Goal: Information Seeking & Learning: Learn about a topic

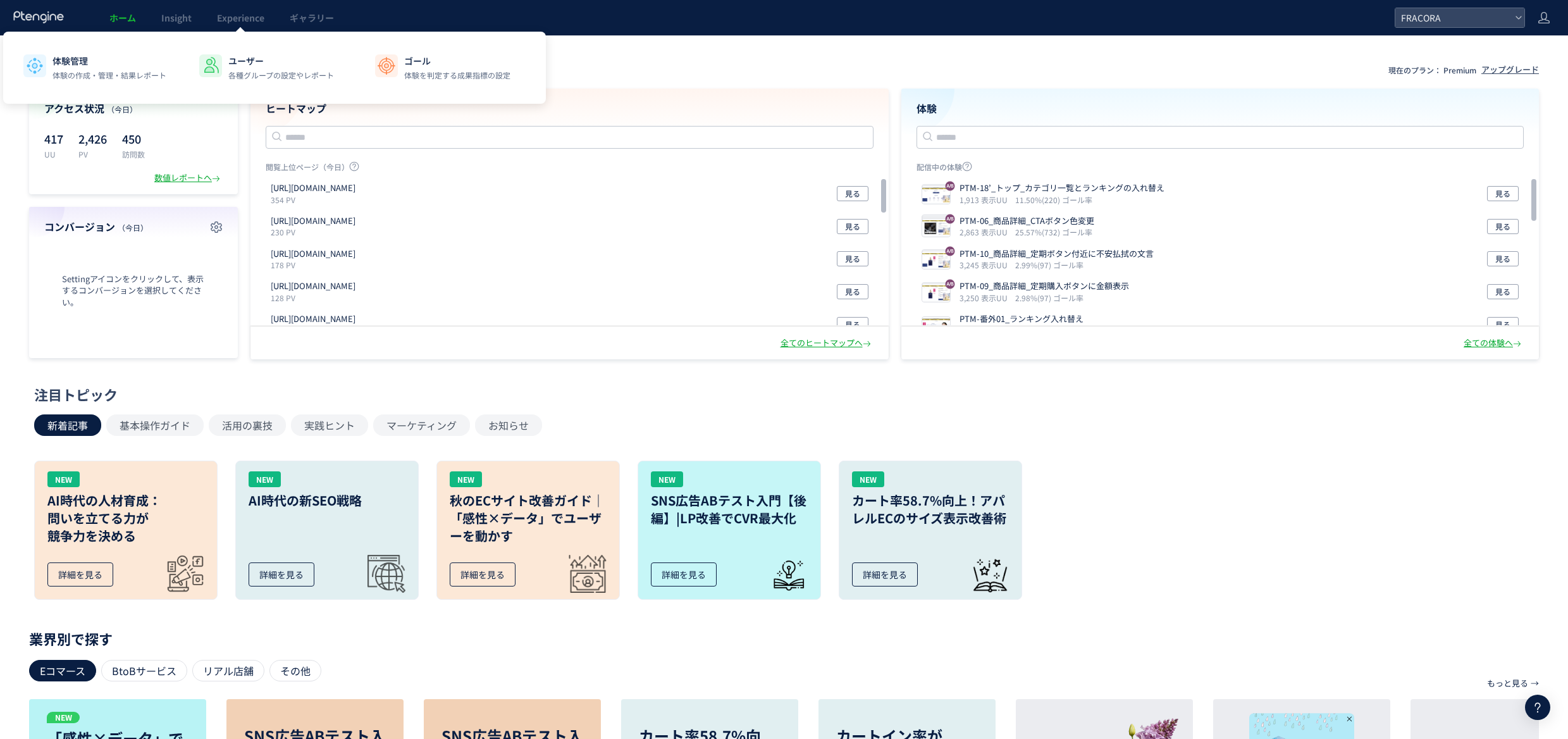
click at [253, 17] on span "Experience" at bounding box center [240, 18] width 47 height 13
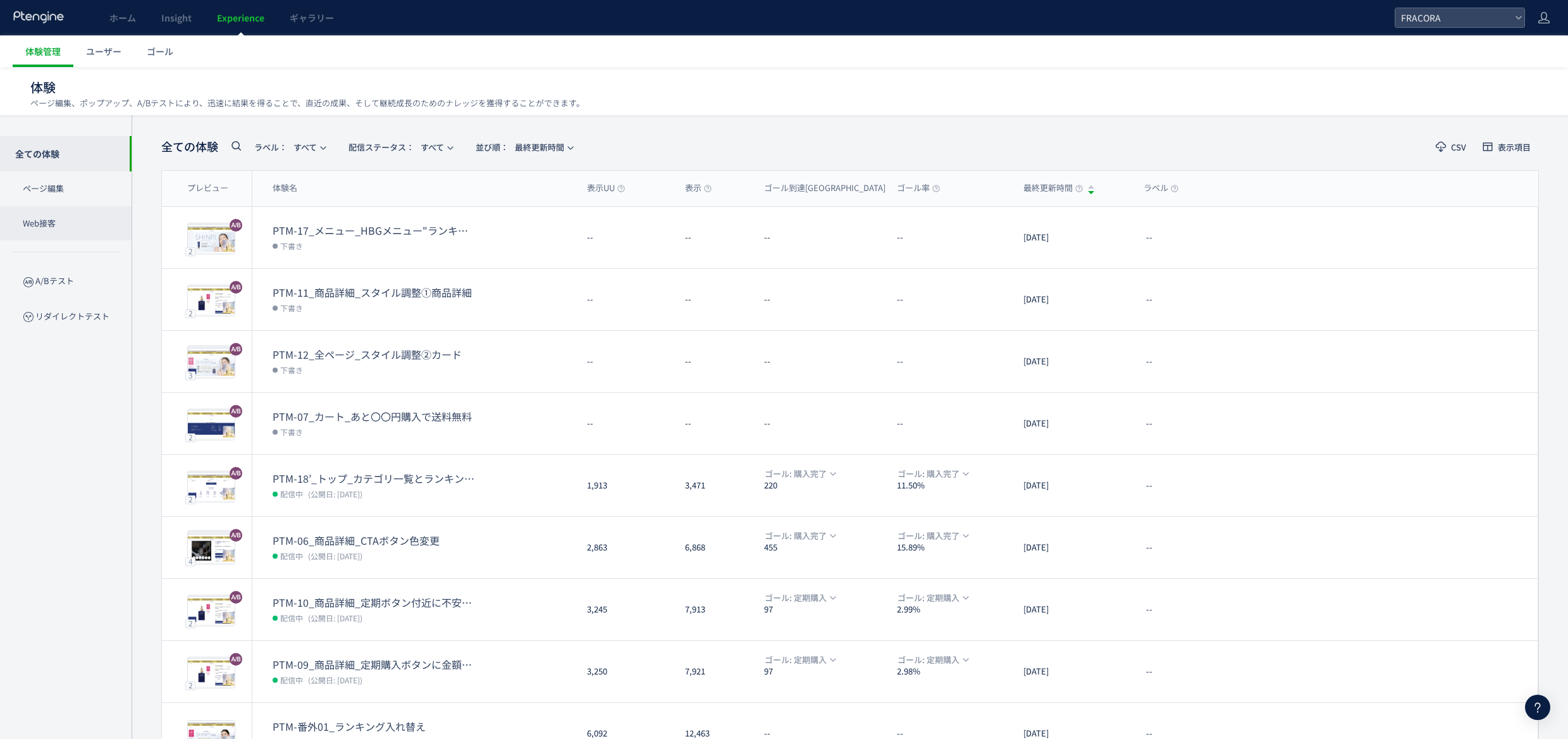
click at [72, 220] on p "Web接客" at bounding box center [66, 223] width 132 height 34
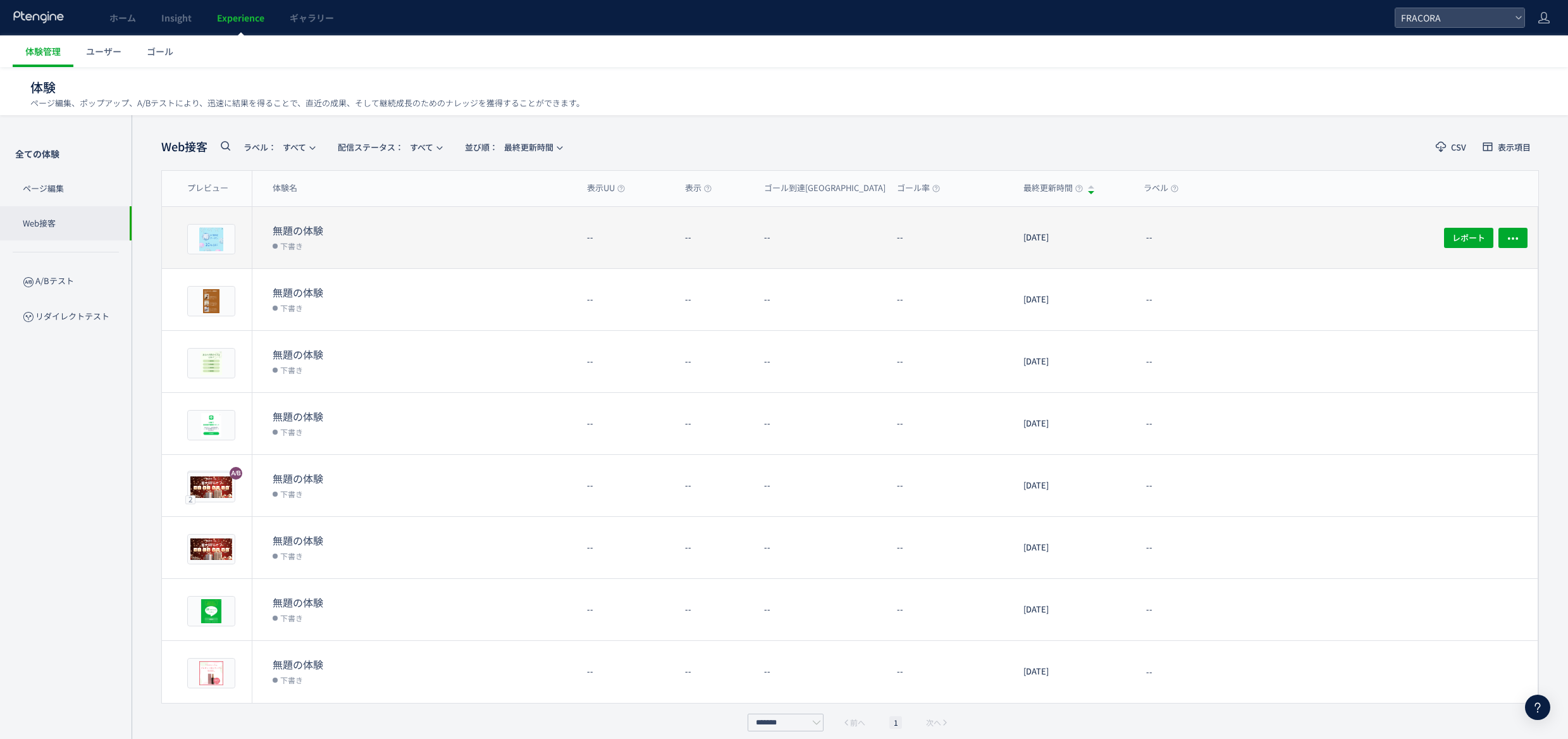
scroll to position [11, 0]
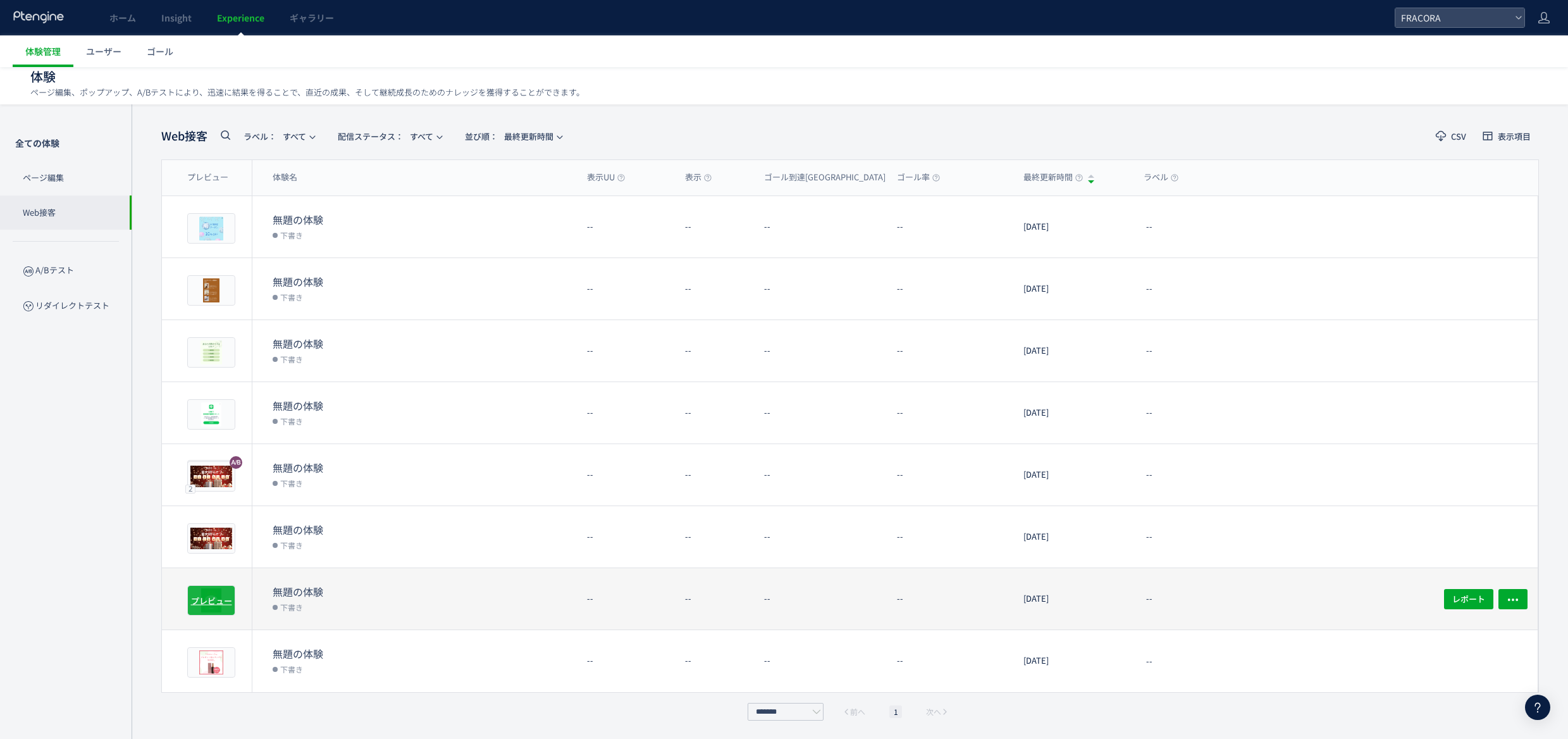
click at [220, 604] on span "プレビュー" at bounding box center [212, 600] width 41 height 12
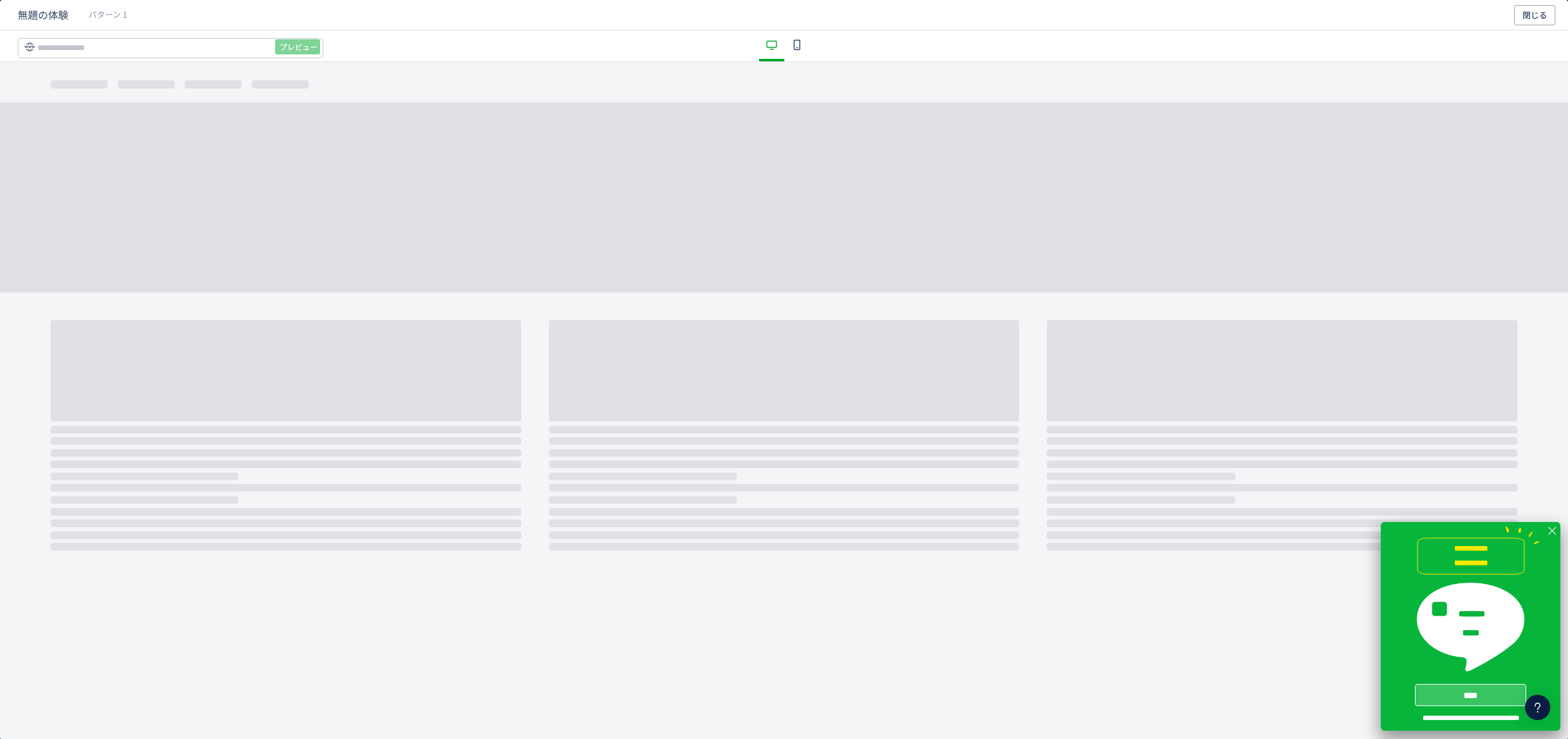
click at [960, 593] on div "**********" at bounding box center [784, 400] width 1568 height 676
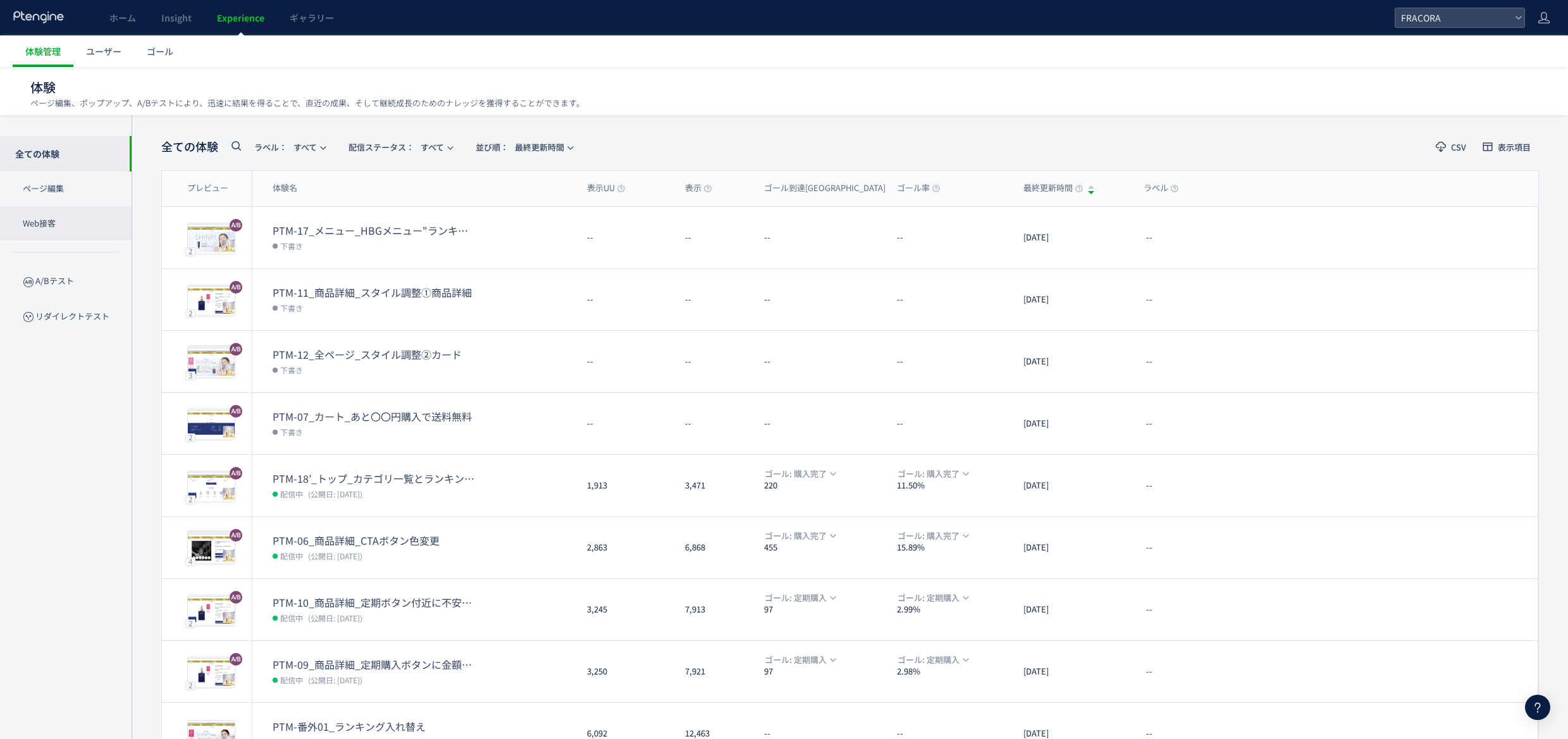
click at [72, 228] on p "Web接客" at bounding box center [66, 223] width 132 height 34
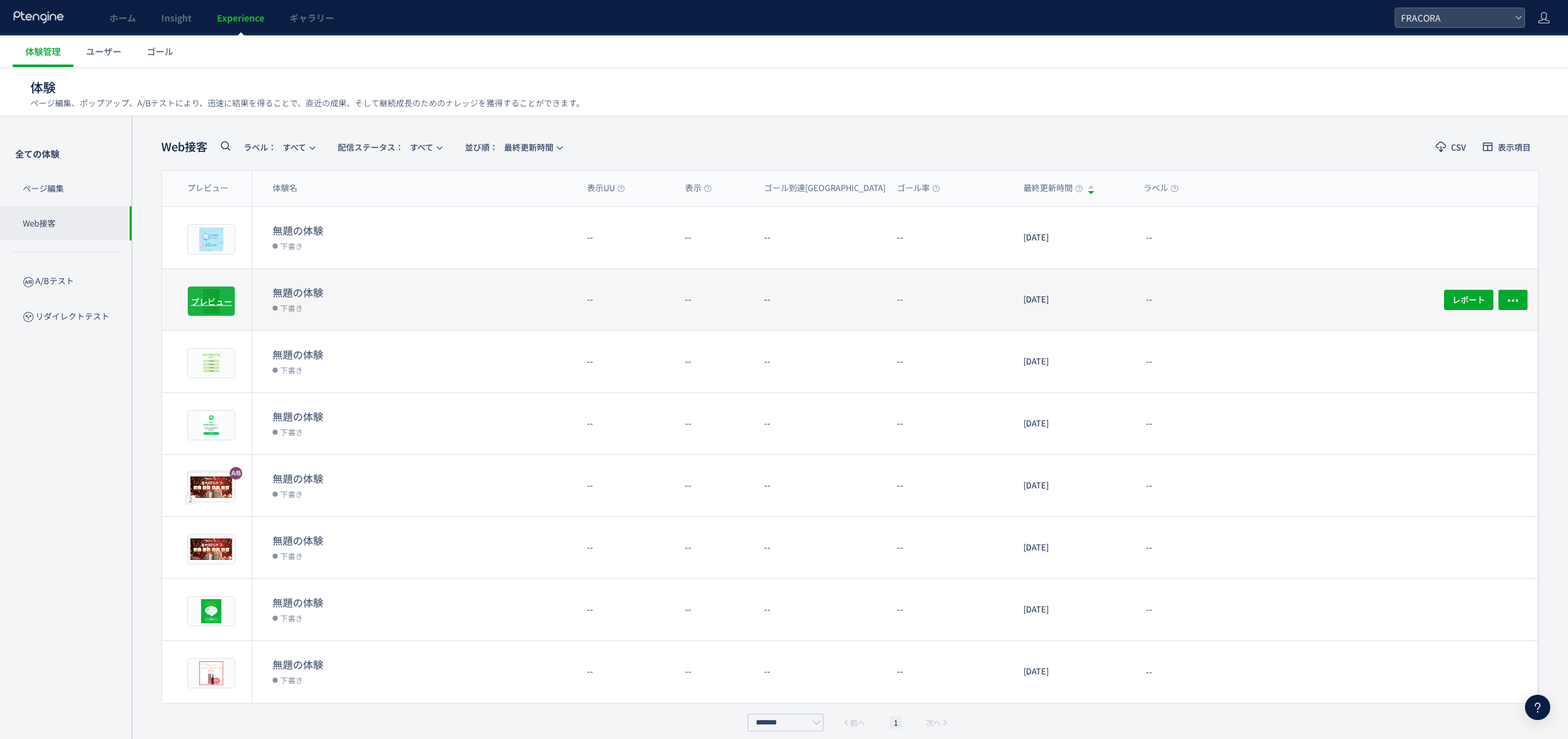
click at [219, 305] on div "プレビュー" at bounding box center [211, 301] width 48 height 31
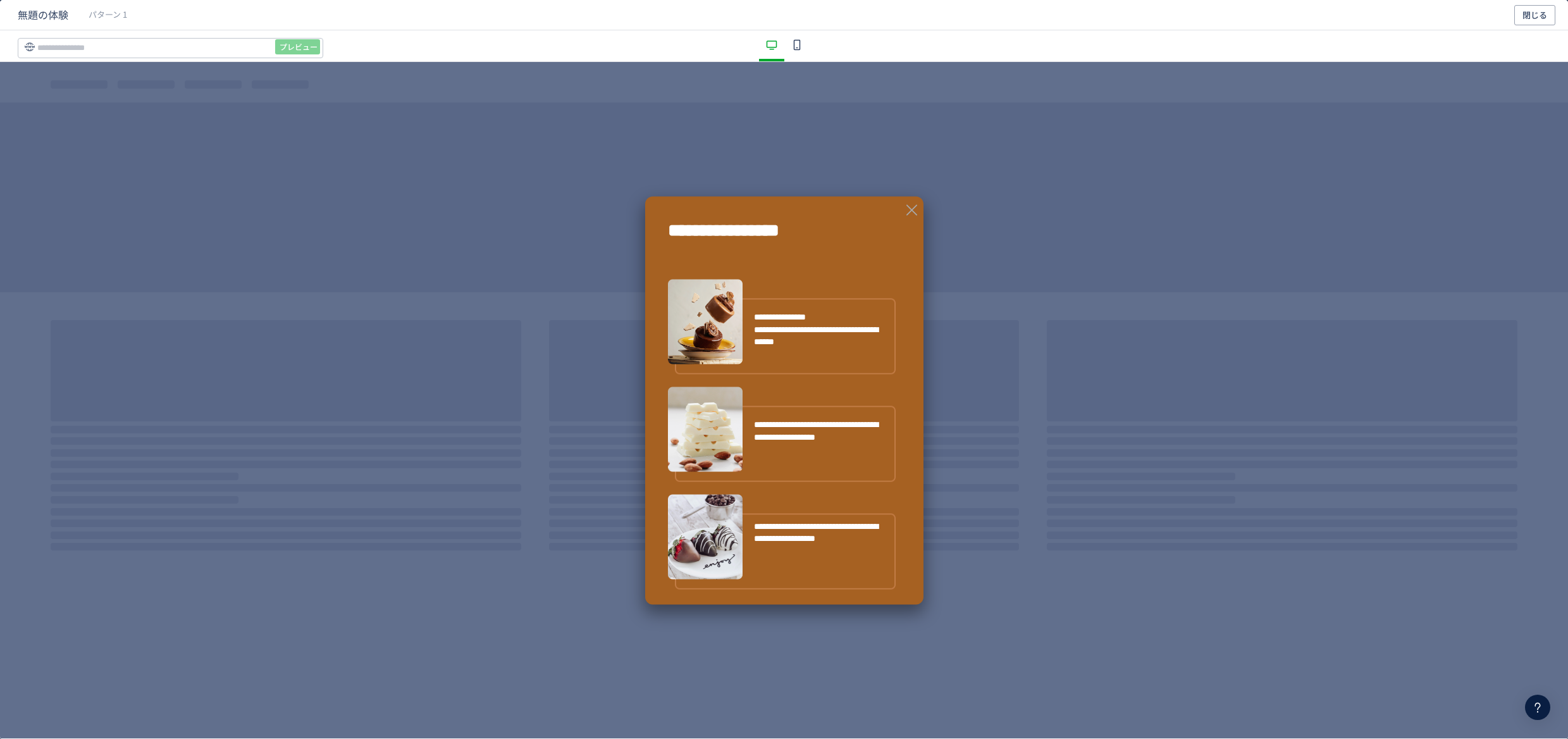
click at [799, 47] on icon "dialog" at bounding box center [796, 44] width 15 height 15
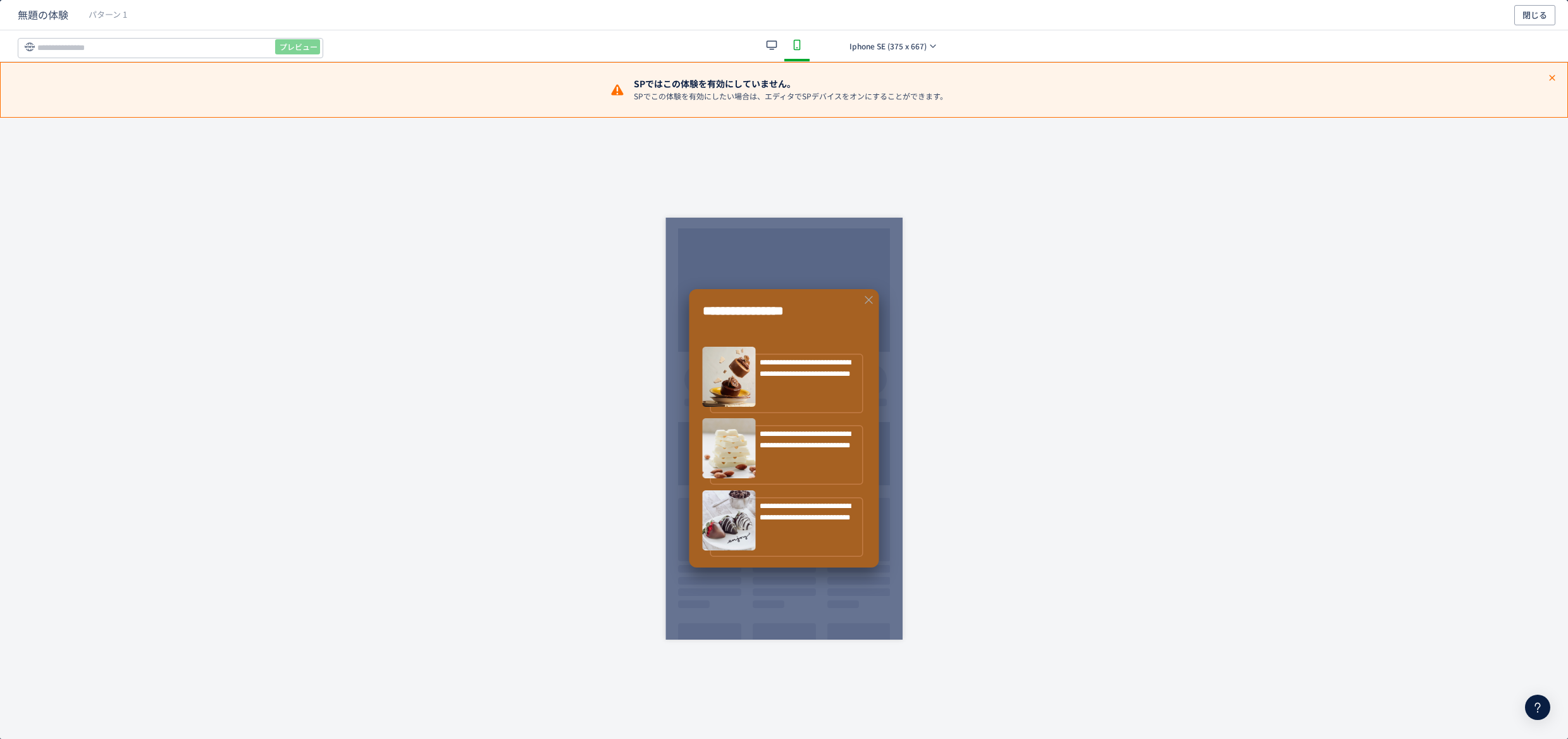
click at [812, 195] on div "dialog" at bounding box center [784, 428] width 237 height 622
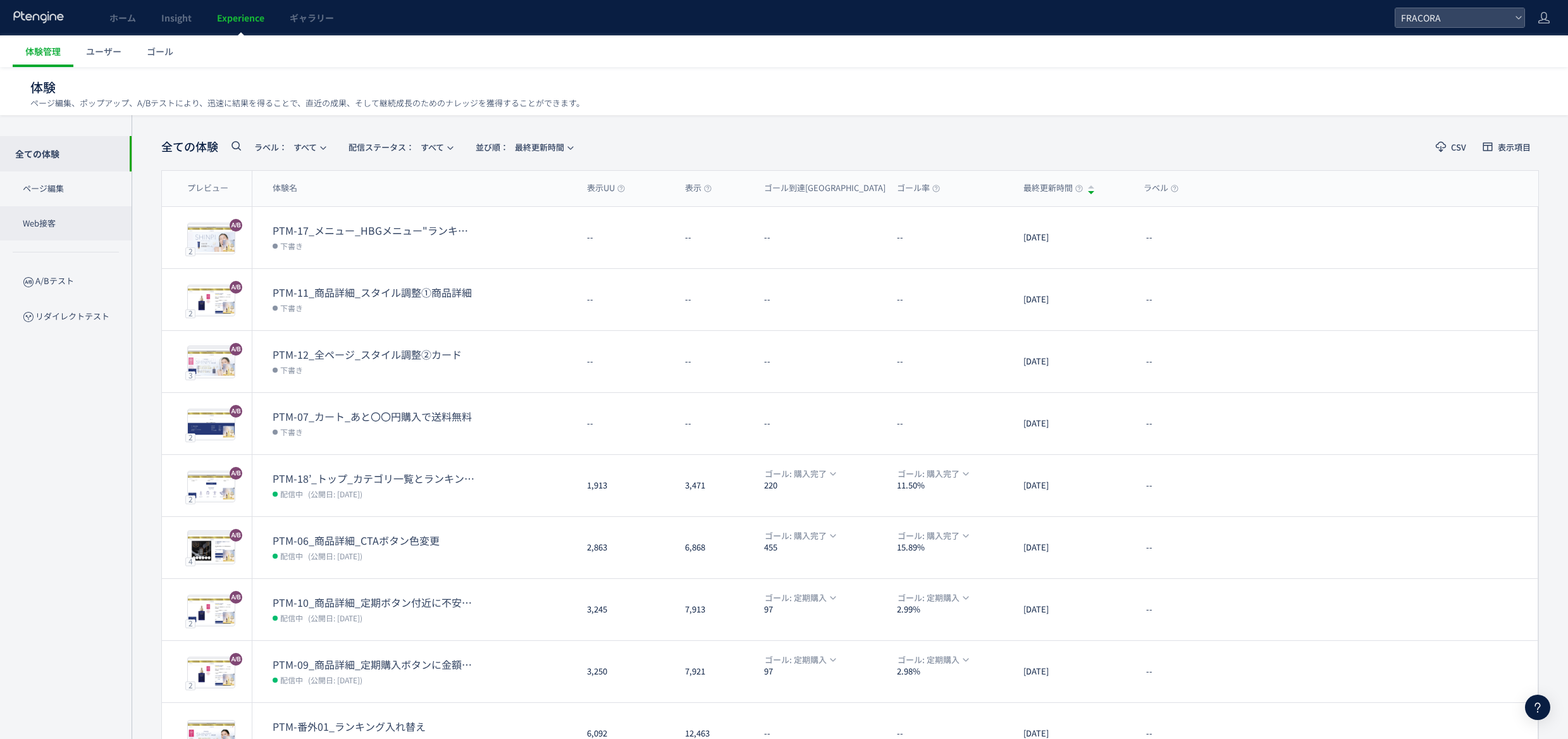
click at [65, 224] on p "Web接客" at bounding box center [66, 223] width 132 height 34
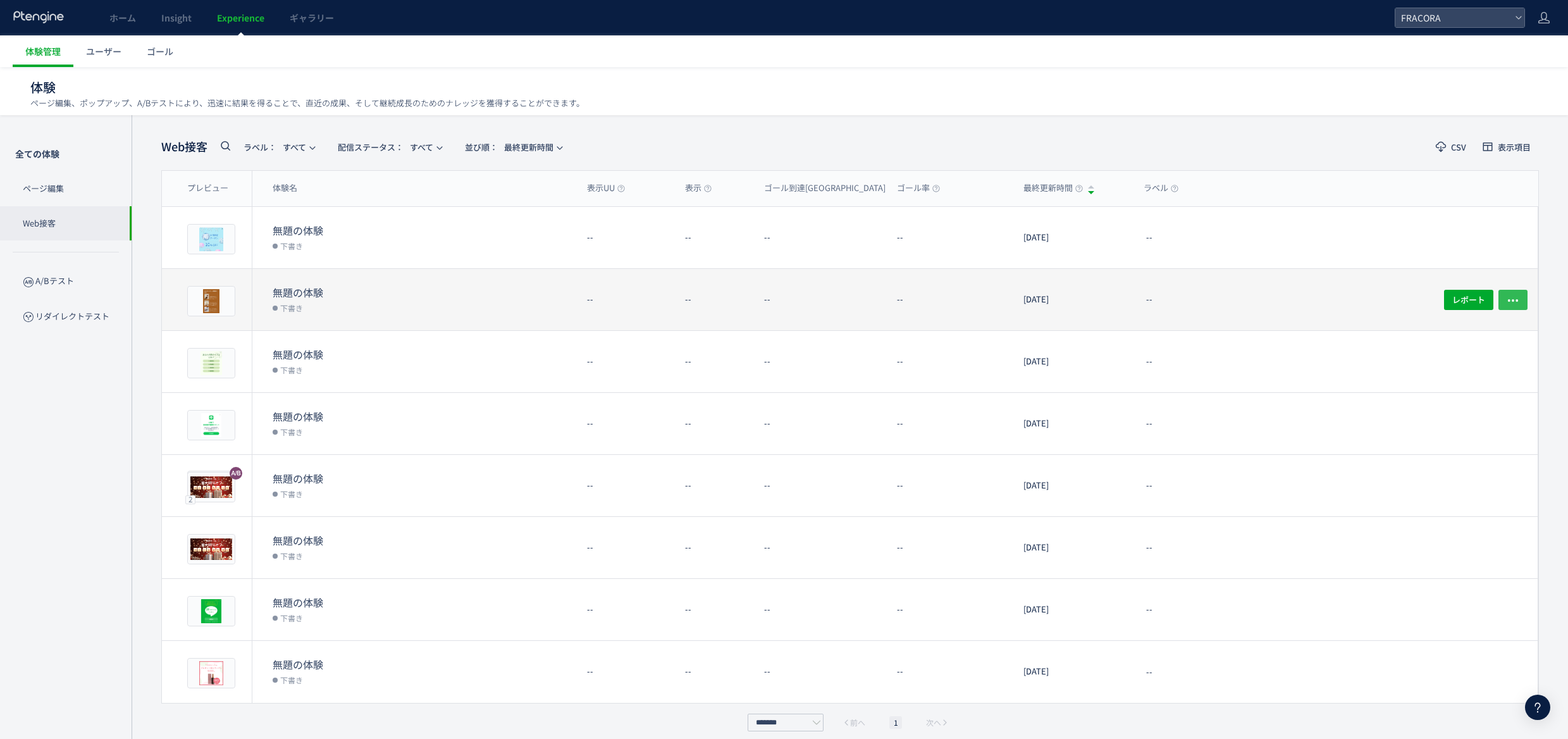
click at [1510, 296] on icon "button" at bounding box center [1513, 300] width 13 height 13
click at [714, 302] on div "--" at bounding box center [714, 300] width 79 height 61
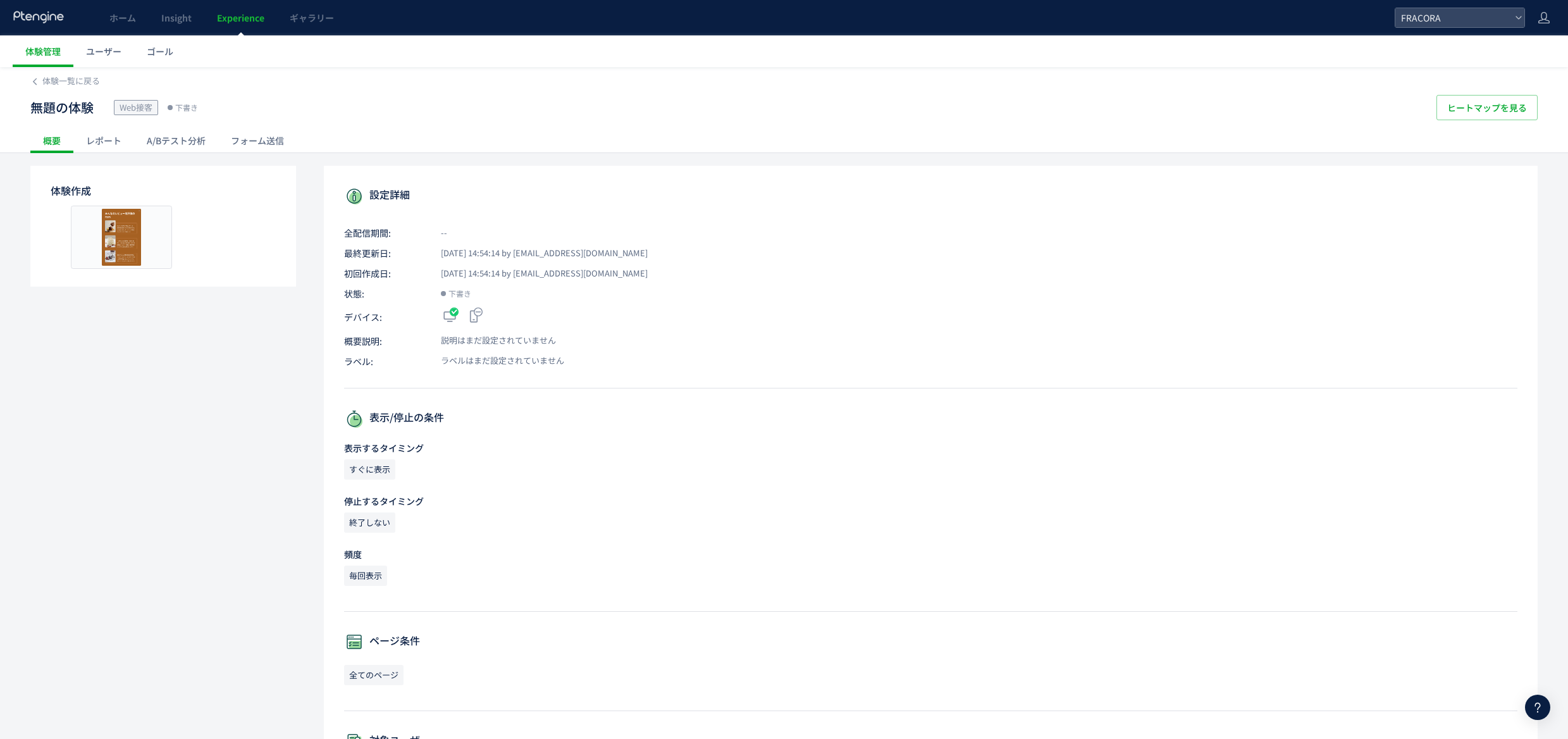
scroll to position [14, 0]
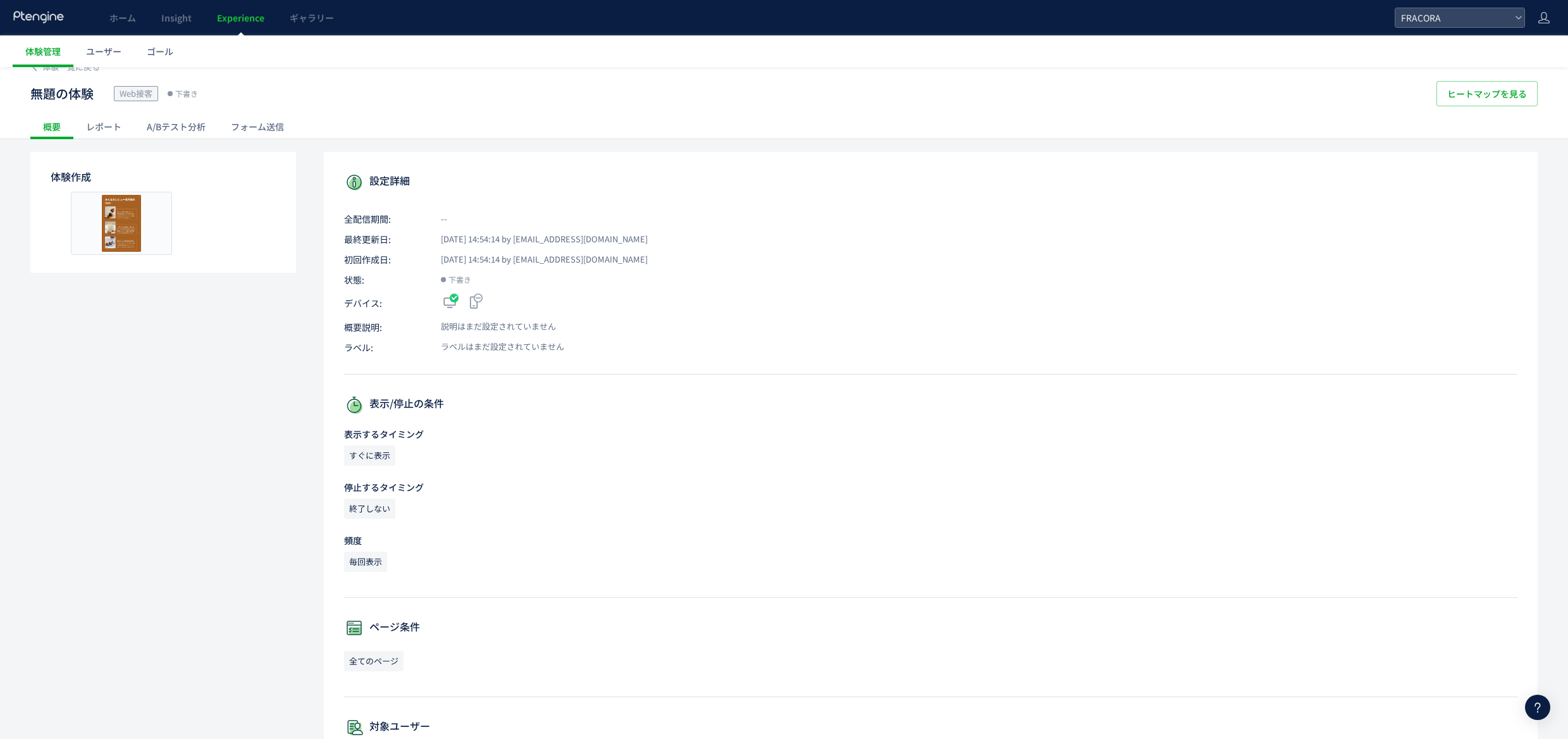
click at [375, 455] on span "すぐに表示" at bounding box center [369, 455] width 51 height 21
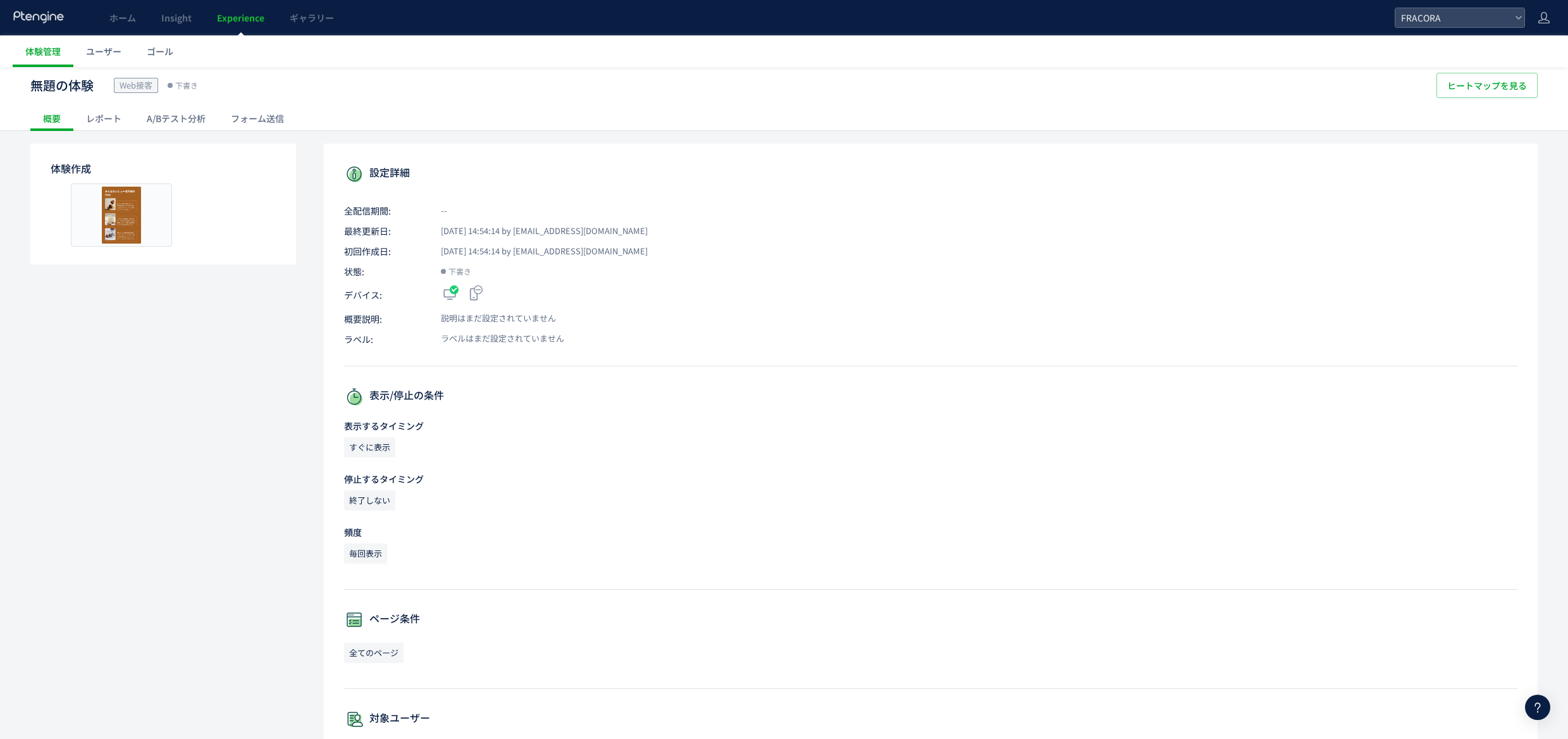
scroll to position [0, 0]
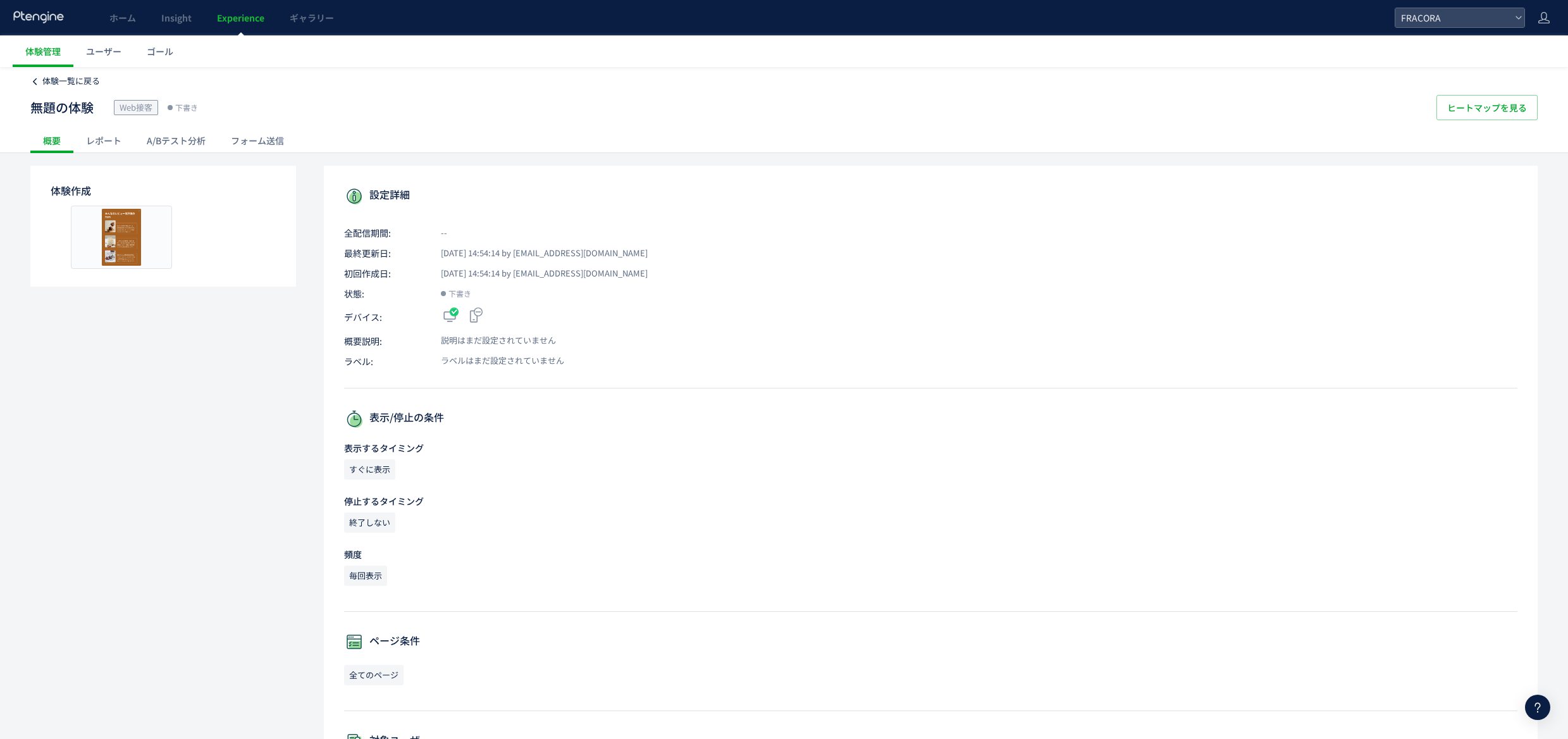
click at [36, 80] on icon at bounding box center [34, 81] width 9 height 9
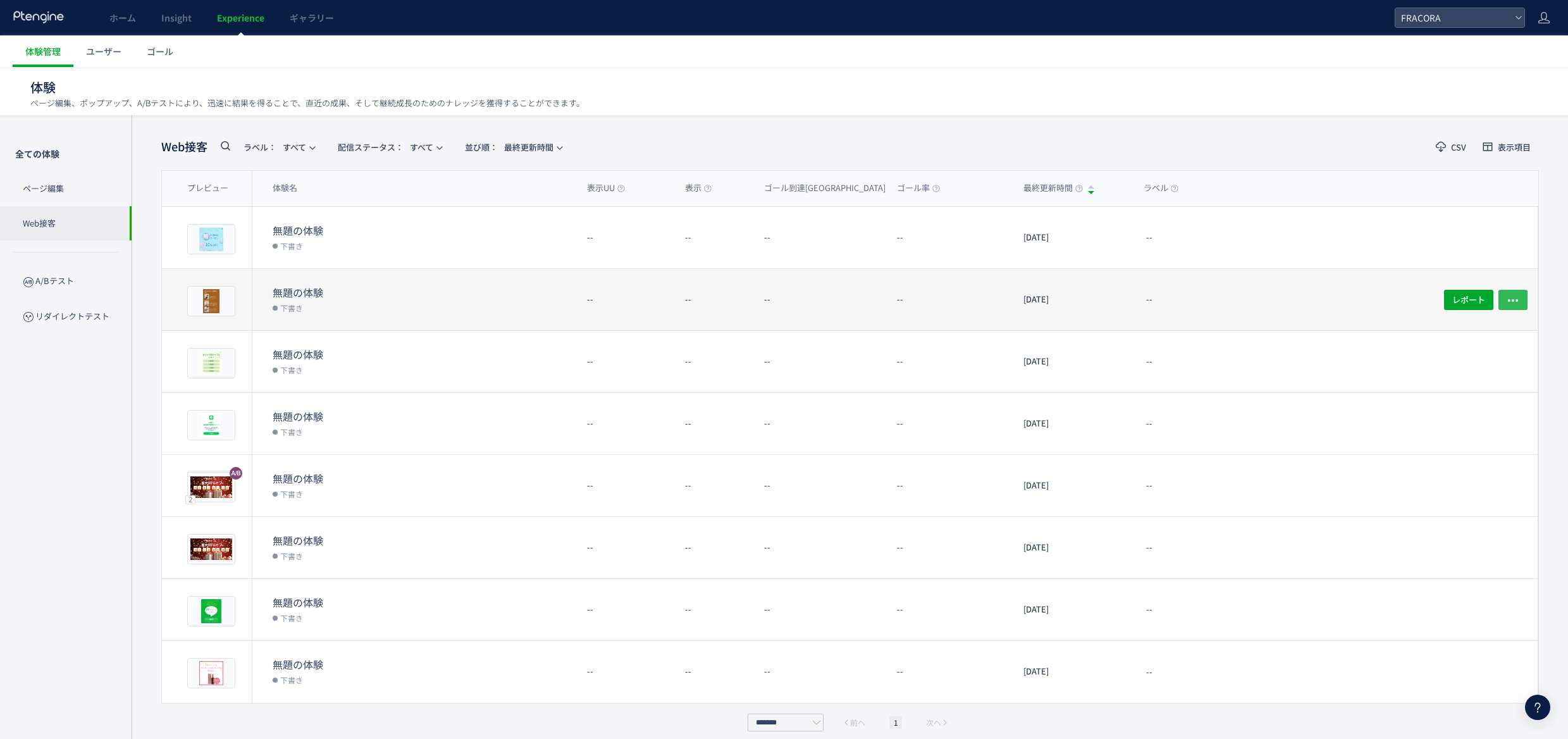
click at [1510, 301] on icon "button" at bounding box center [1513, 300] width 13 height 13
click at [1302, 294] on div "--" at bounding box center [1260, 300] width 253 height 61
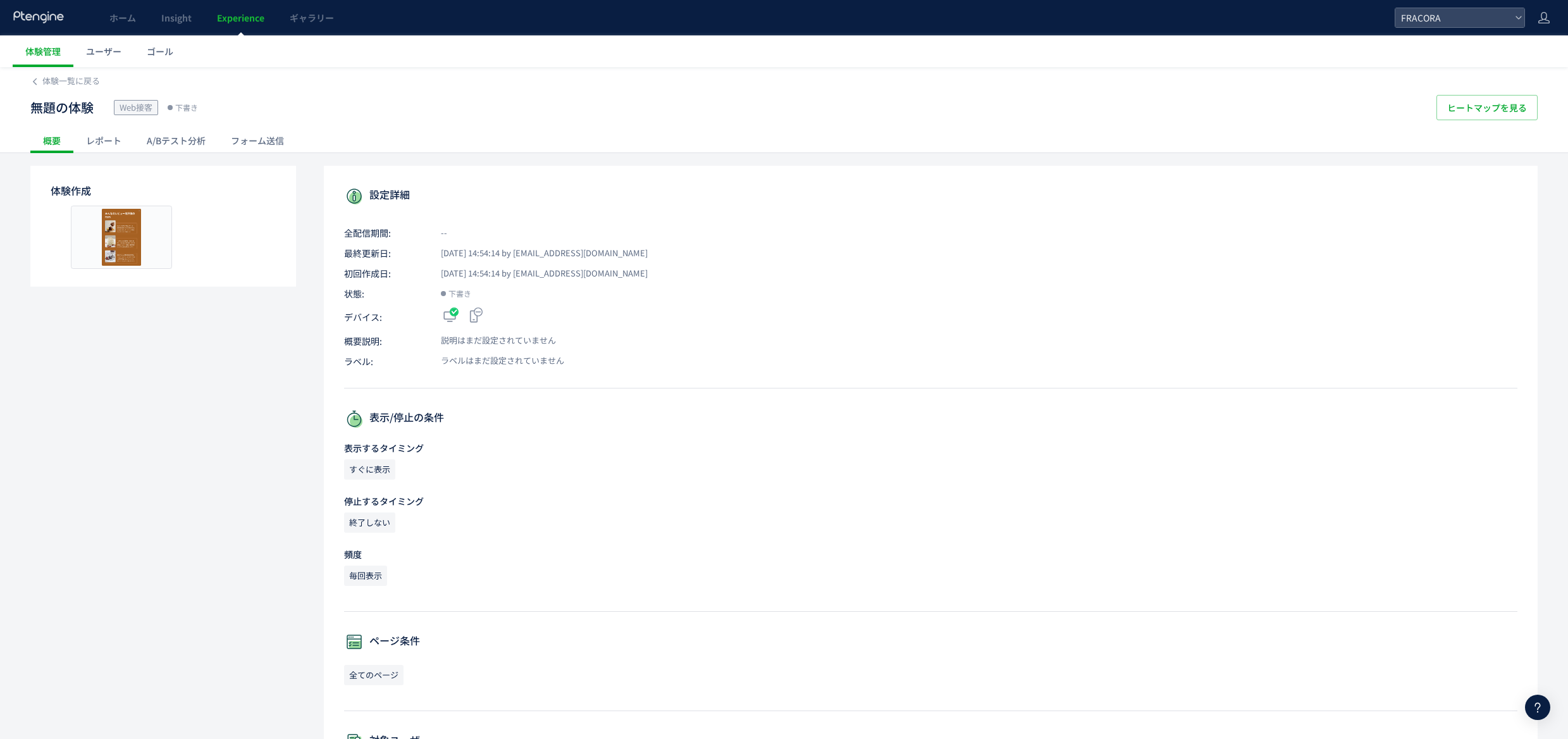
click at [100, 142] on div "レポート" at bounding box center [103, 141] width 61 height 26
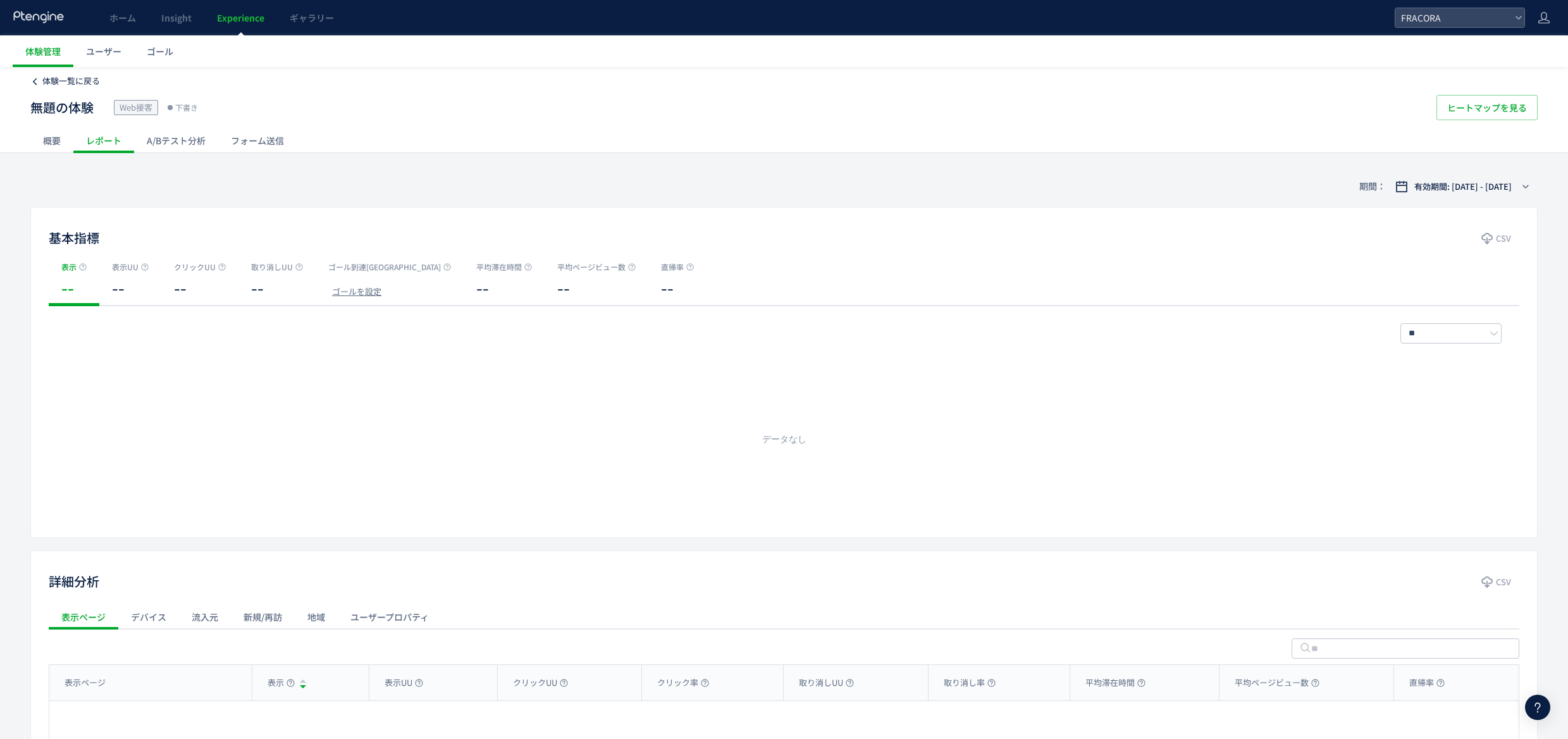
click at [34, 82] on use at bounding box center [34, 81] width 4 height 7
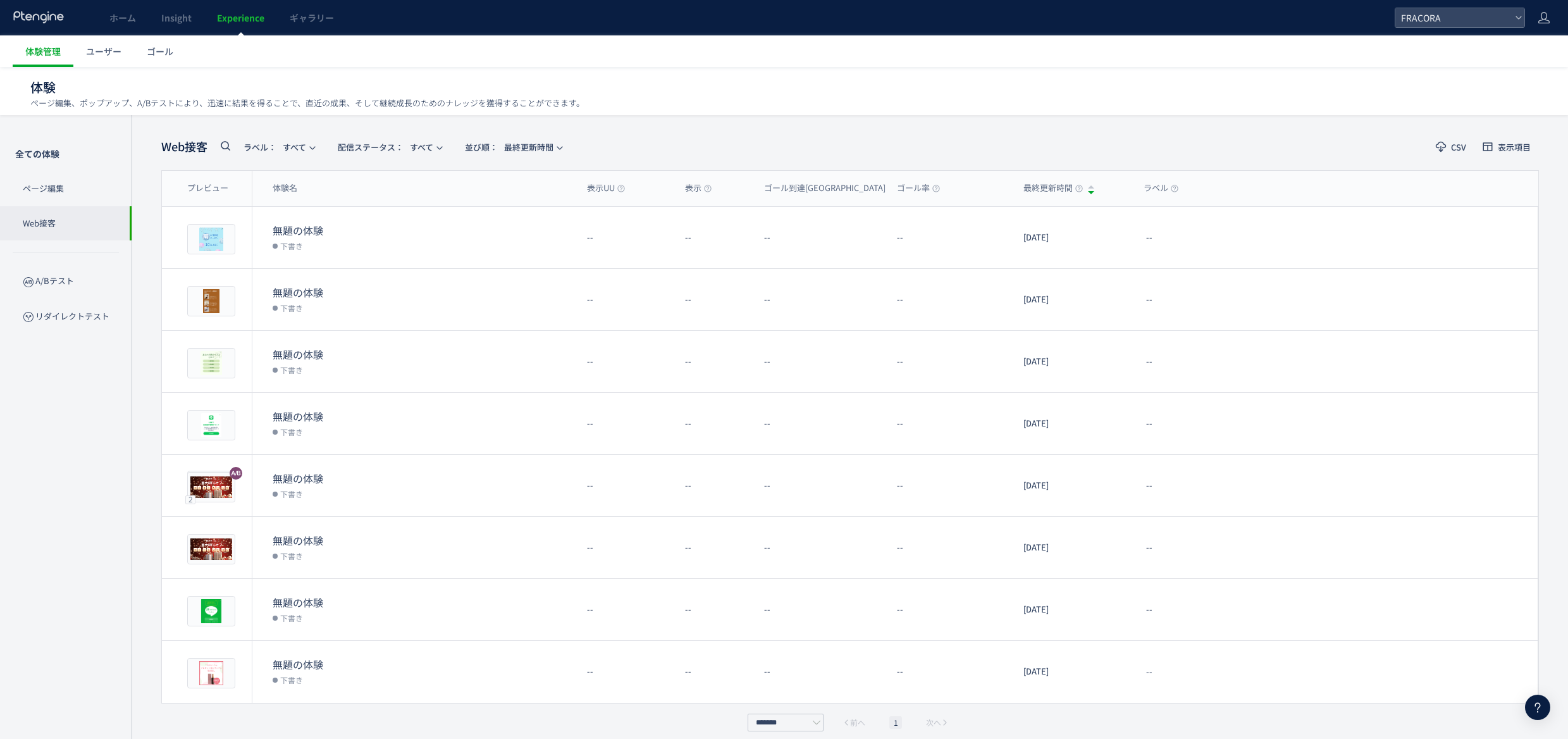
click at [57, 223] on p "Web接客" at bounding box center [66, 223] width 132 height 34
click at [68, 197] on p "ページ編集" at bounding box center [66, 188] width 132 height 34
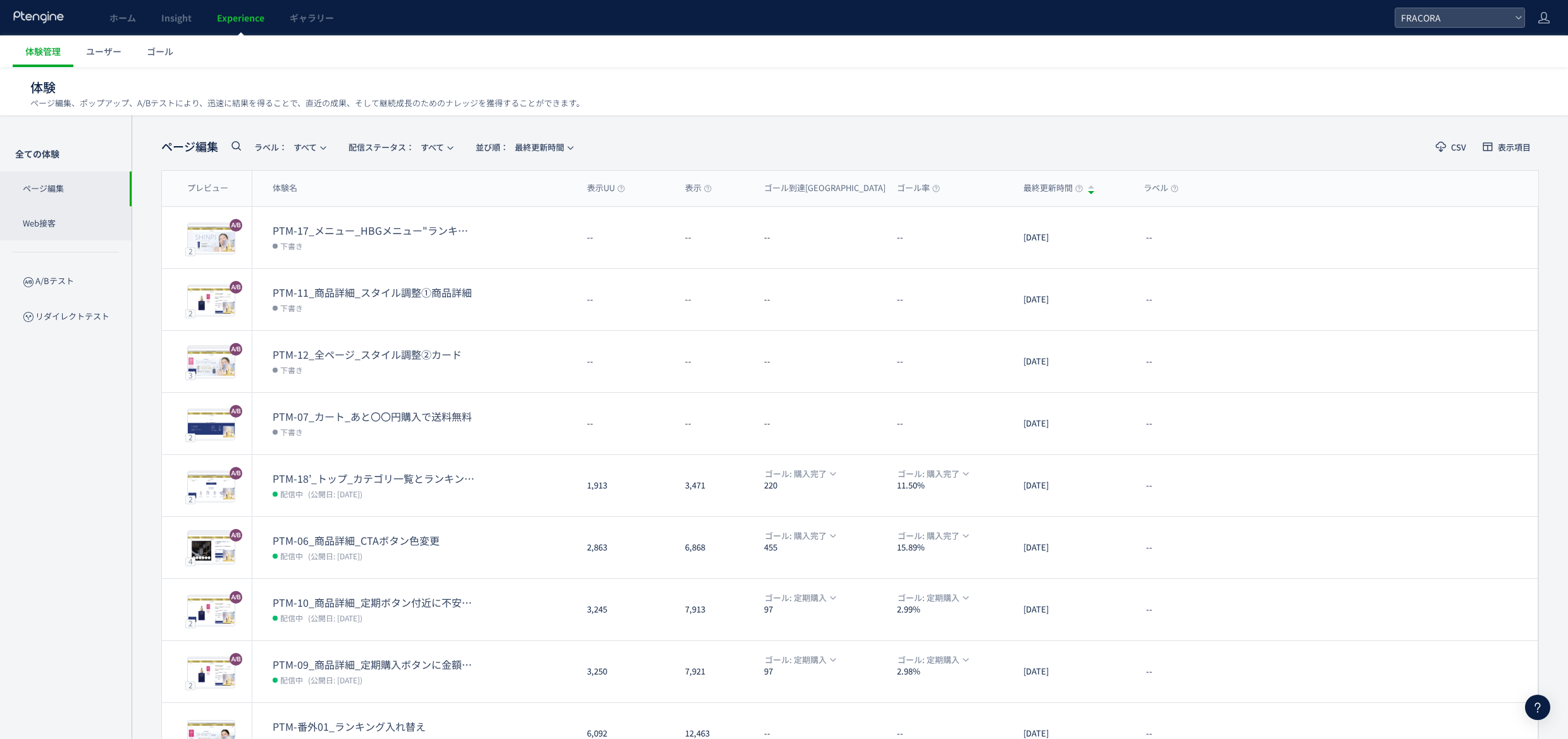
click at [63, 219] on p "Web接客" at bounding box center [66, 223] width 132 height 34
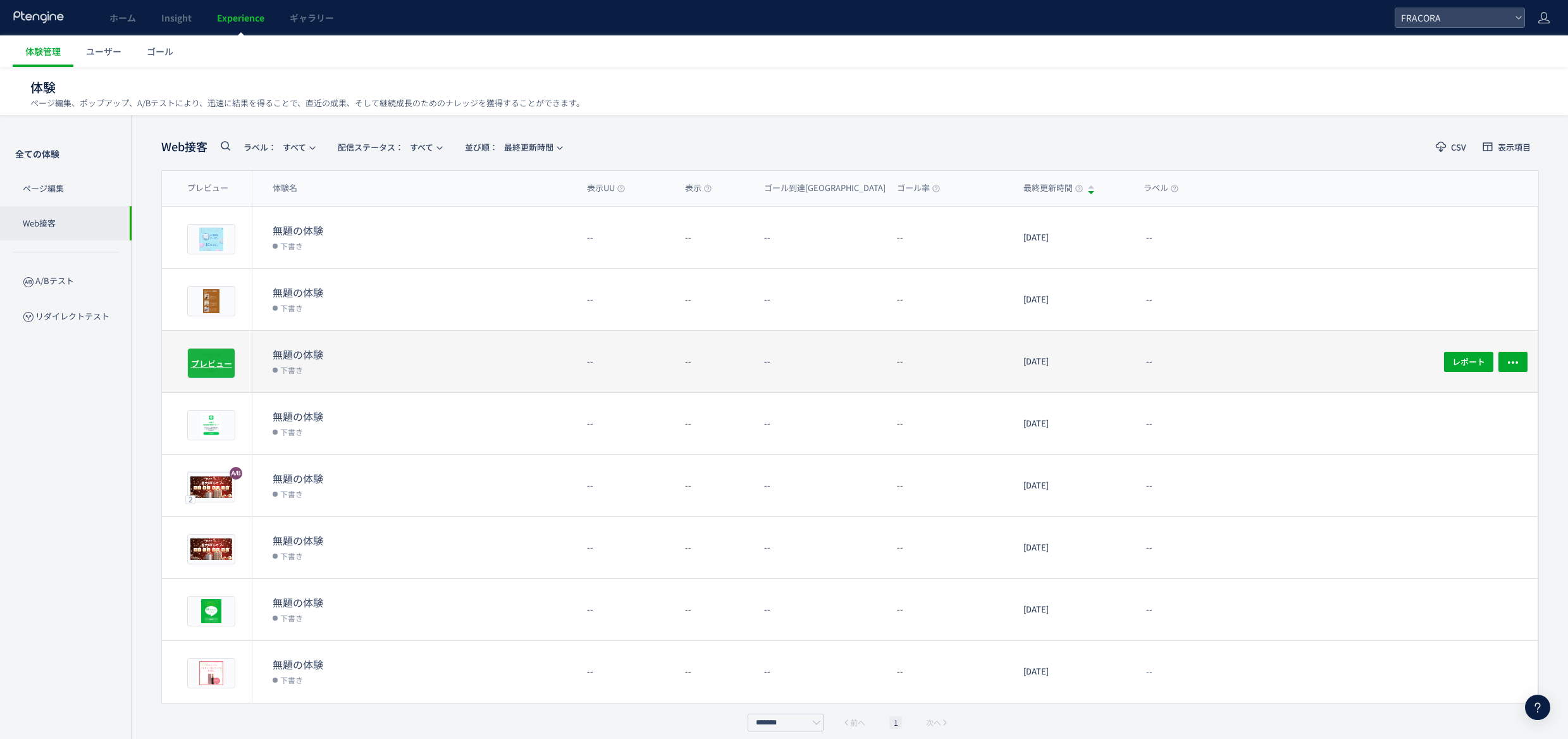
scroll to position [11, 0]
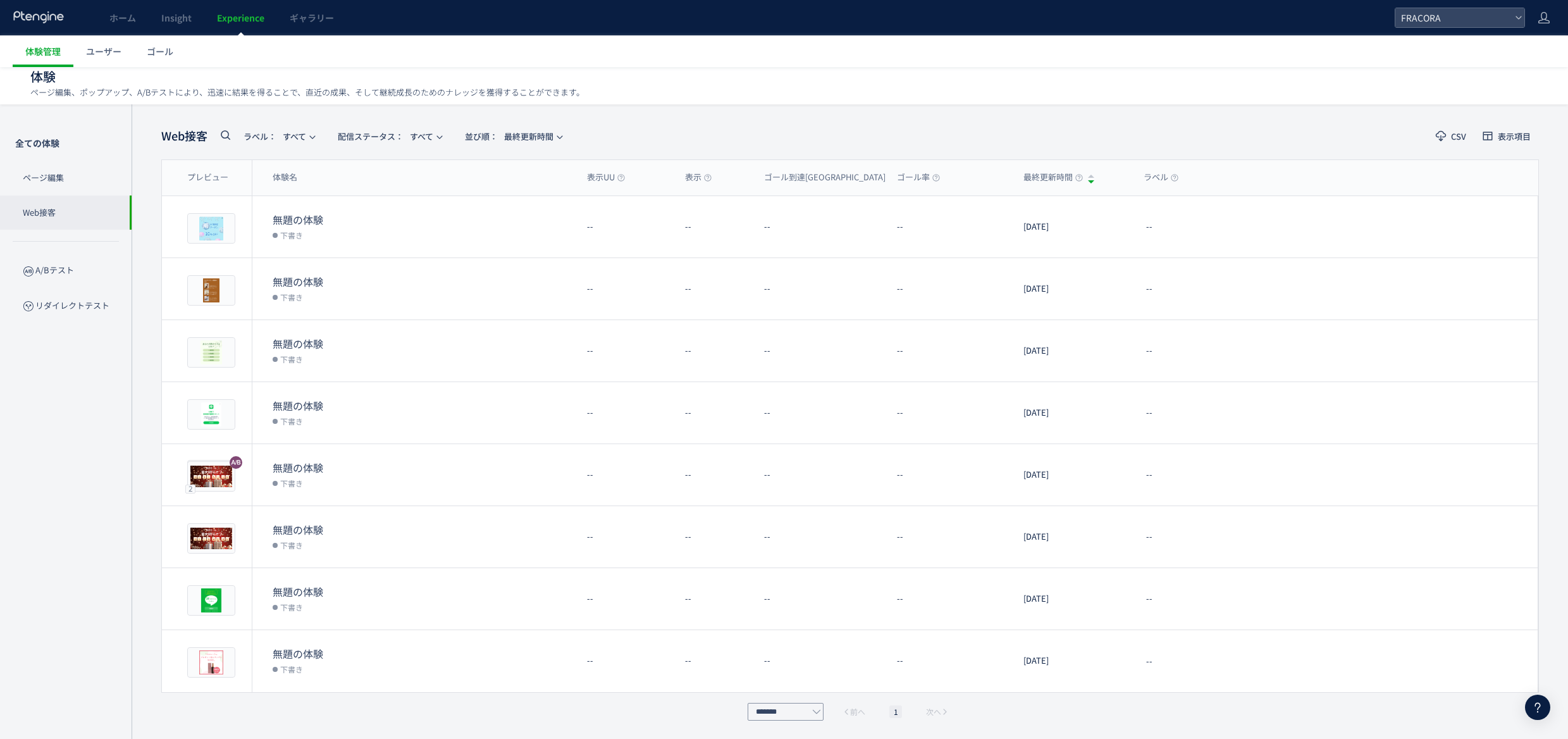
click at [817, 710] on icon "pagination" at bounding box center [817, 711] width 9 height 9
click at [811, 687] on li "30件/ページ" at bounding box center [786, 679] width 76 height 22
type input "*******"
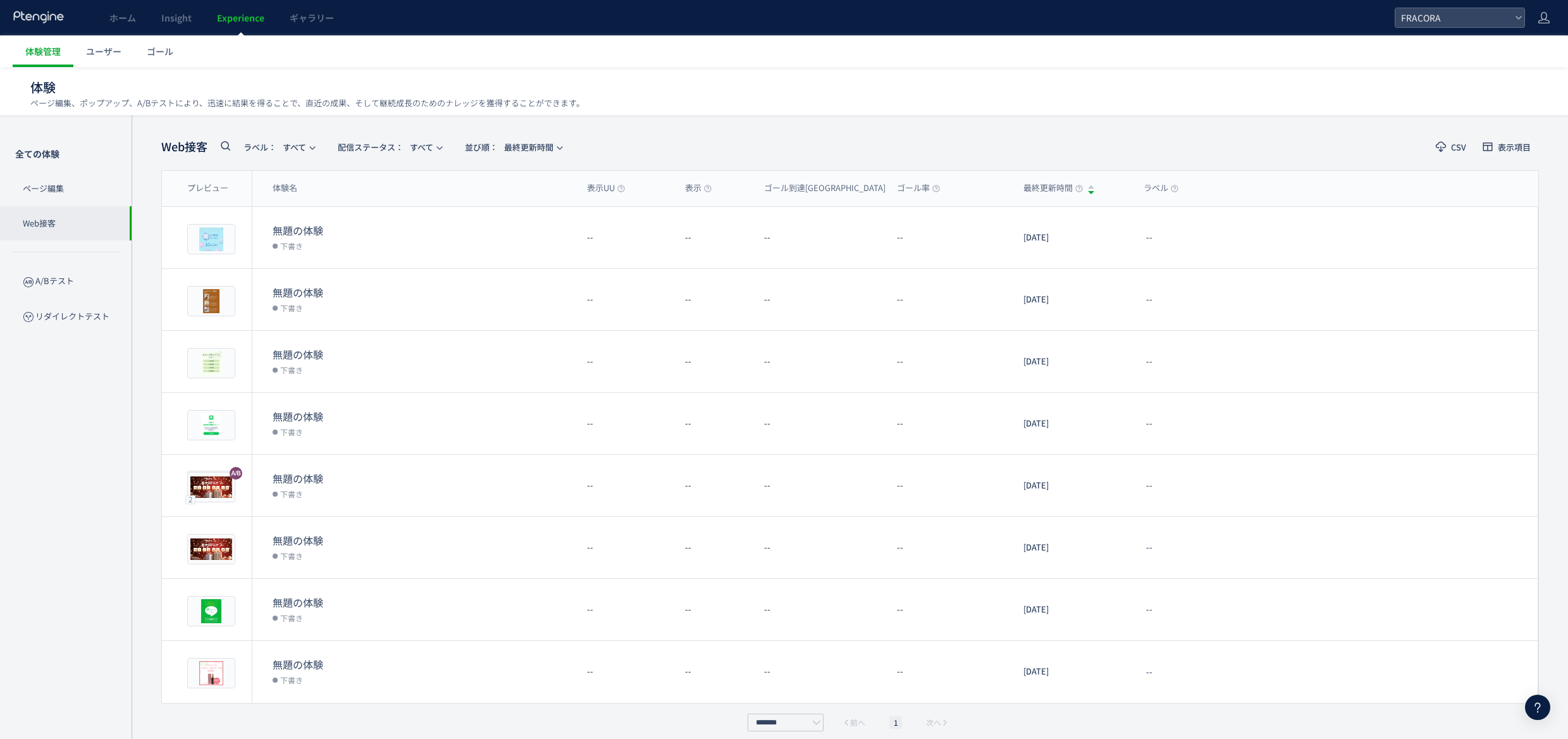
click at [72, 229] on p "Web接客" at bounding box center [66, 223] width 132 height 34
click at [105, 53] on span "ユーザー" at bounding box center [103, 51] width 35 height 13
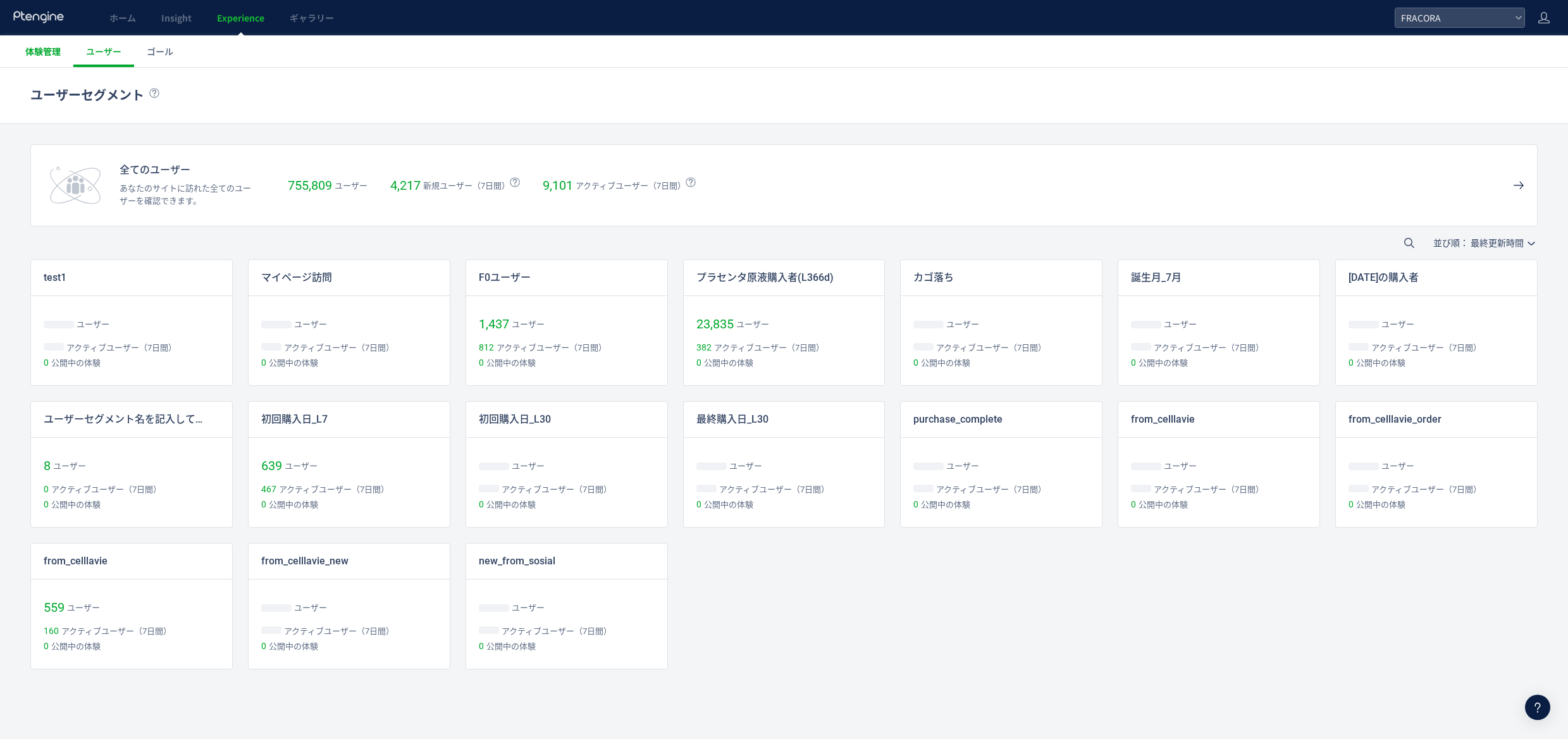
click at [65, 54] on link "体験管理" at bounding box center [43, 51] width 61 height 32
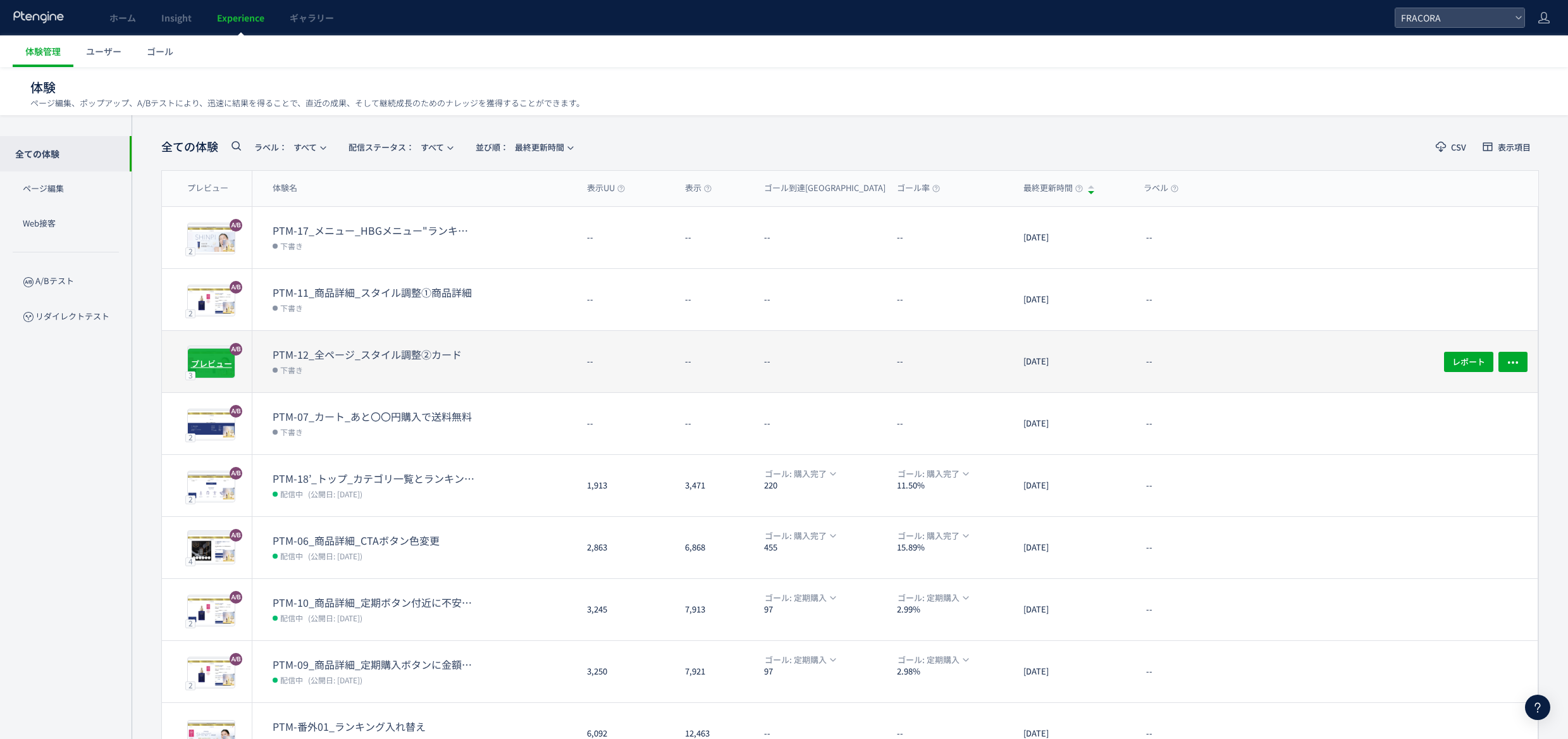
click at [196, 357] on span "プレビュー" at bounding box center [212, 363] width 41 height 12
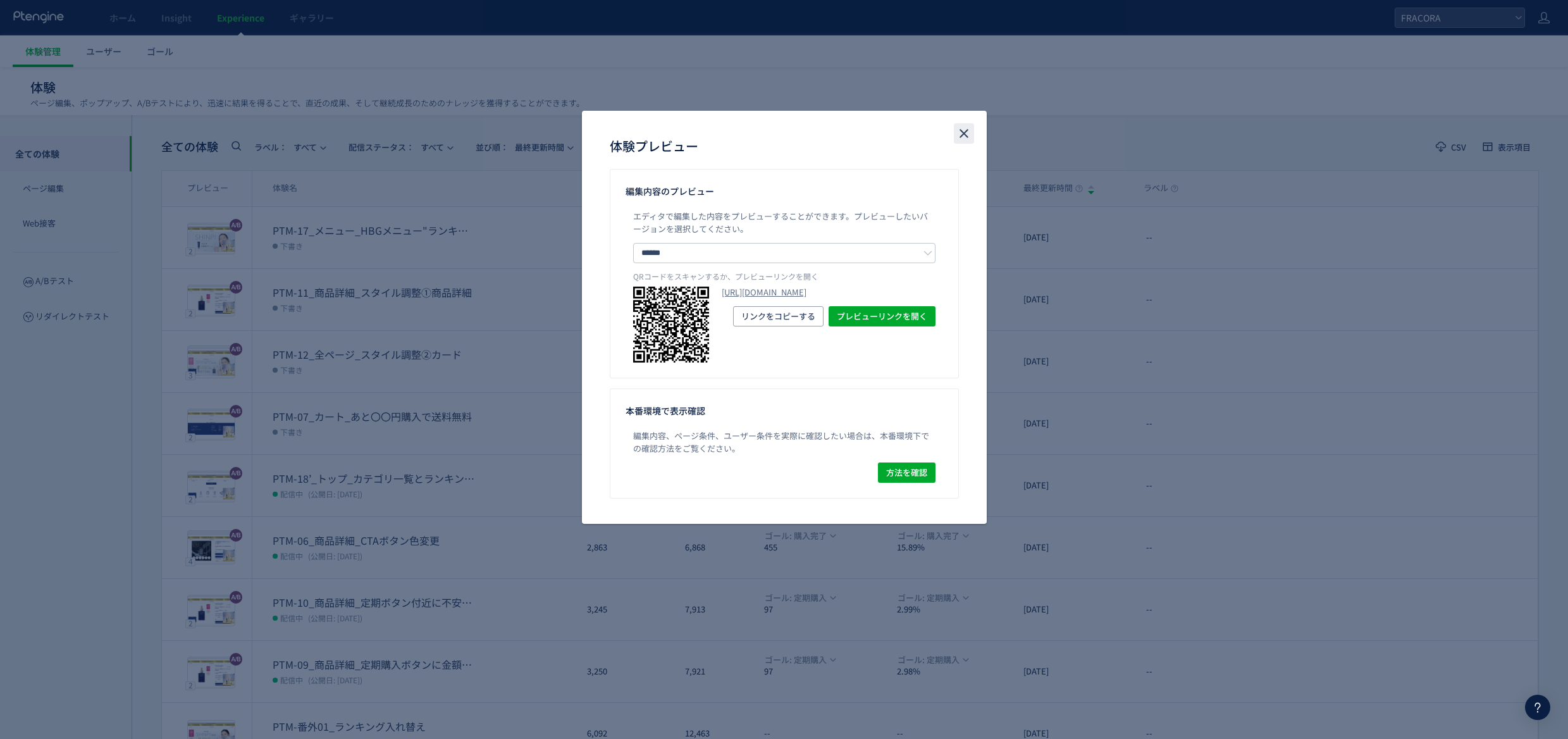
click at [962, 135] on use "close" at bounding box center [963, 133] width 9 height 9
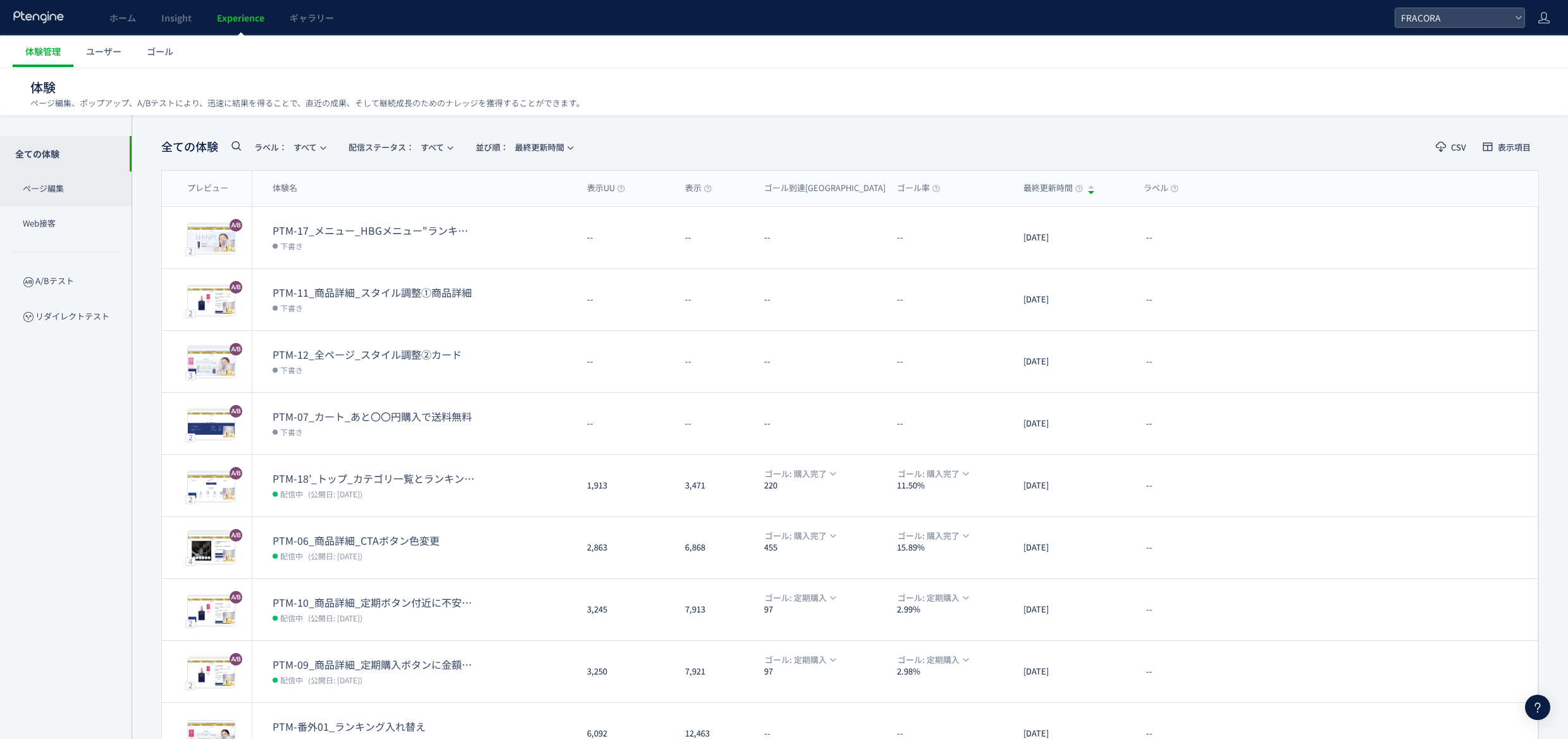
click at [73, 193] on p "ページ編集" at bounding box center [66, 188] width 132 height 34
click at [98, 230] on p "Web接客" at bounding box center [66, 223] width 132 height 34
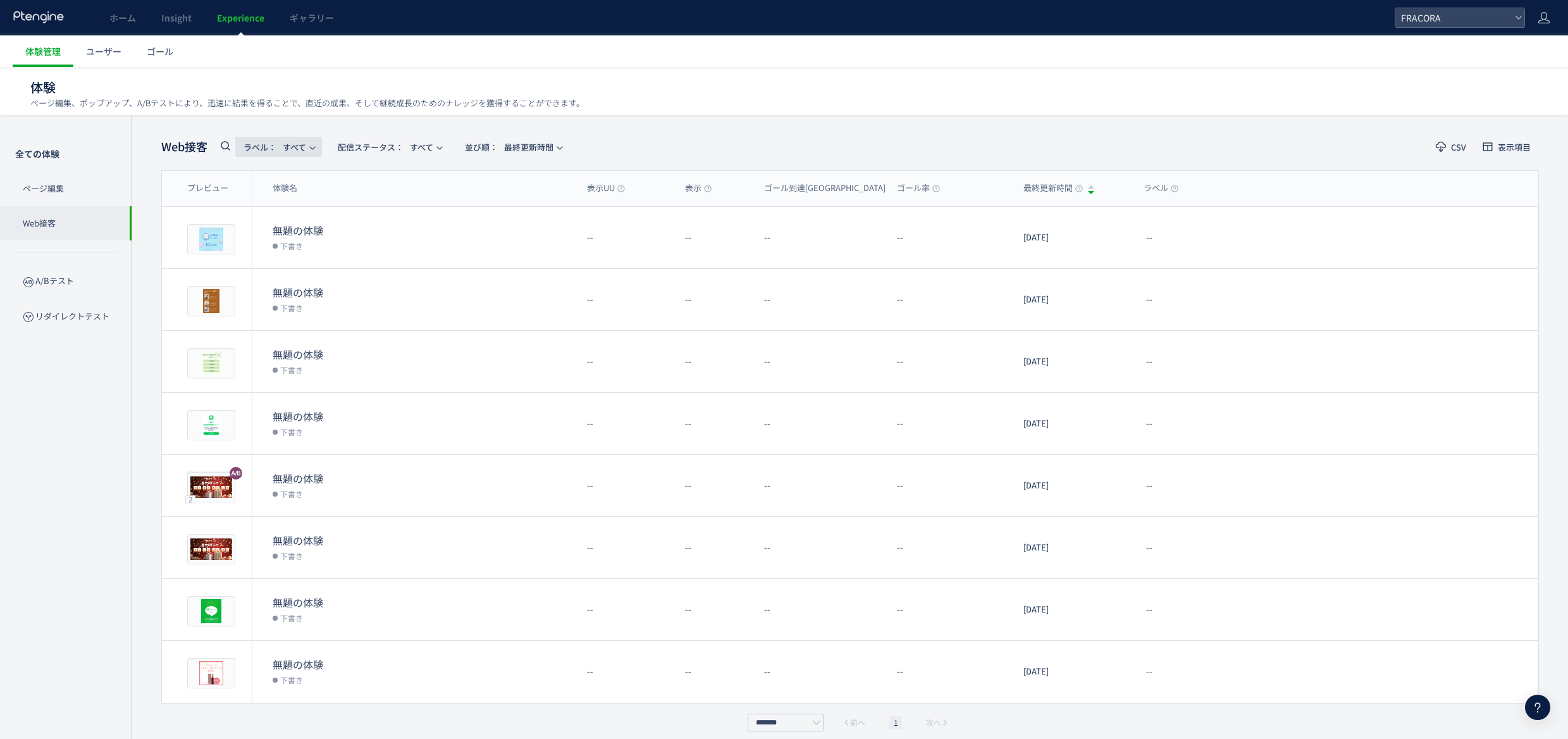
click at [298, 146] on span "ラベル： すべて" at bounding box center [275, 147] width 63 height 21
click at [378, 151] on span "配信ステータス​：" at bounding box center [370, 147] width 66 height 12
click at [629, 117] on div "Web接客 ラベル： すべて 配信ステータス​： すべて 並び順： 最終更新時間 CSV 表示項目 プレビュー 体験名 表示UU 表示 ゴール到達UU ゴール…" at bounding box center [850, 433] width 1436 height 636
click at [92, 186] on p "ページ編集" at bounding box center [66, 188] width 132 height 34
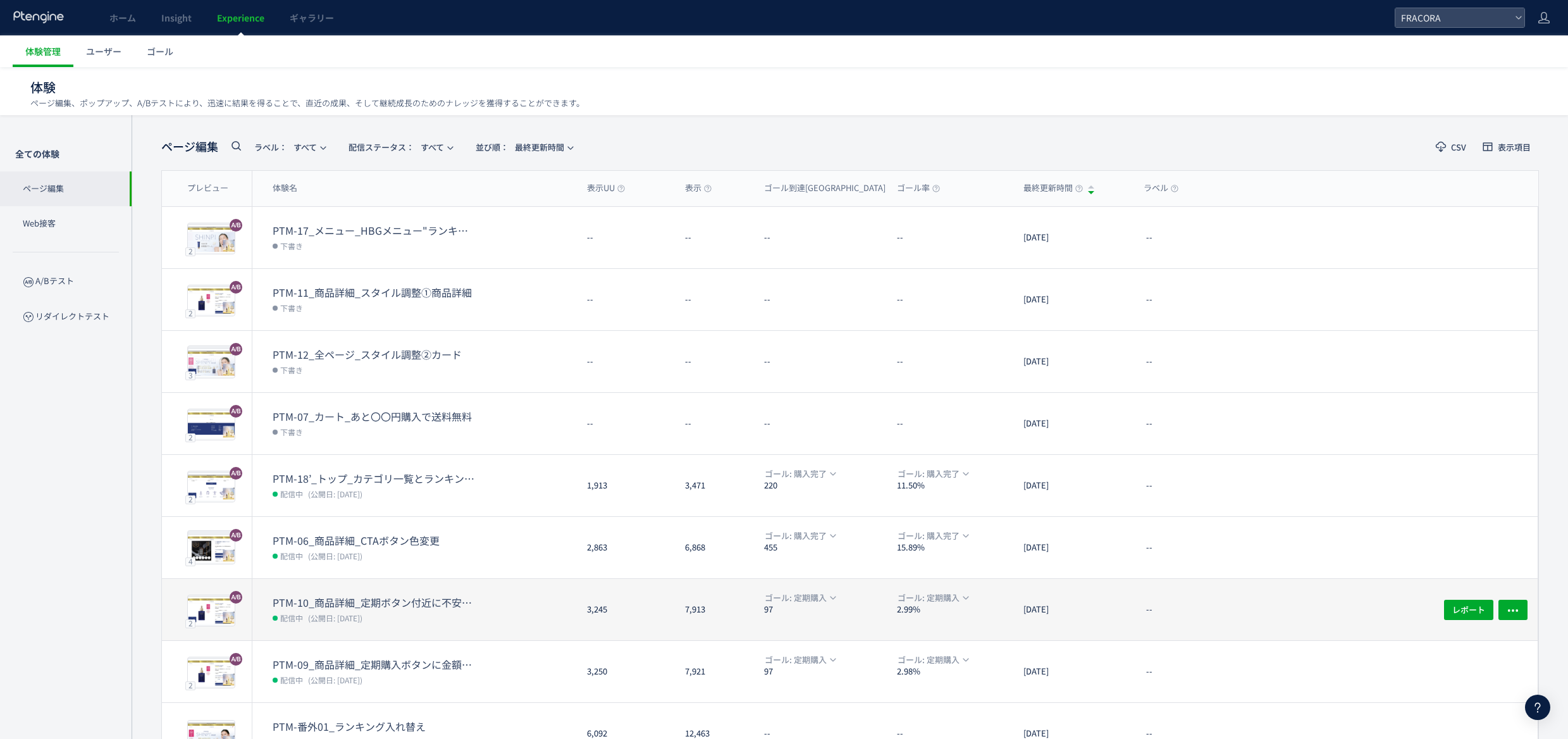
scroll to position [135, 0]
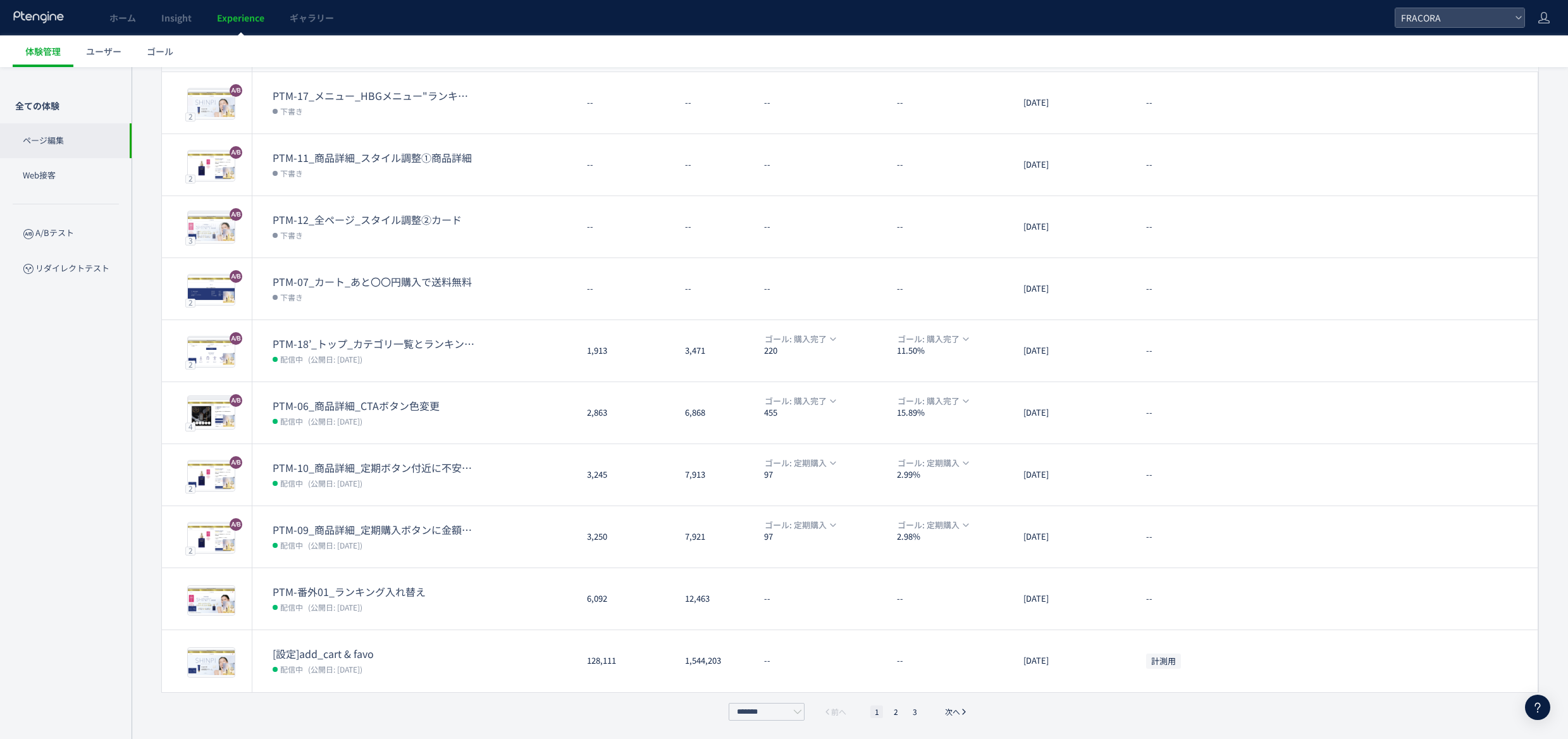
click at [1534, 707] on icon at bounding box center [1536, 706] width 15 height 15
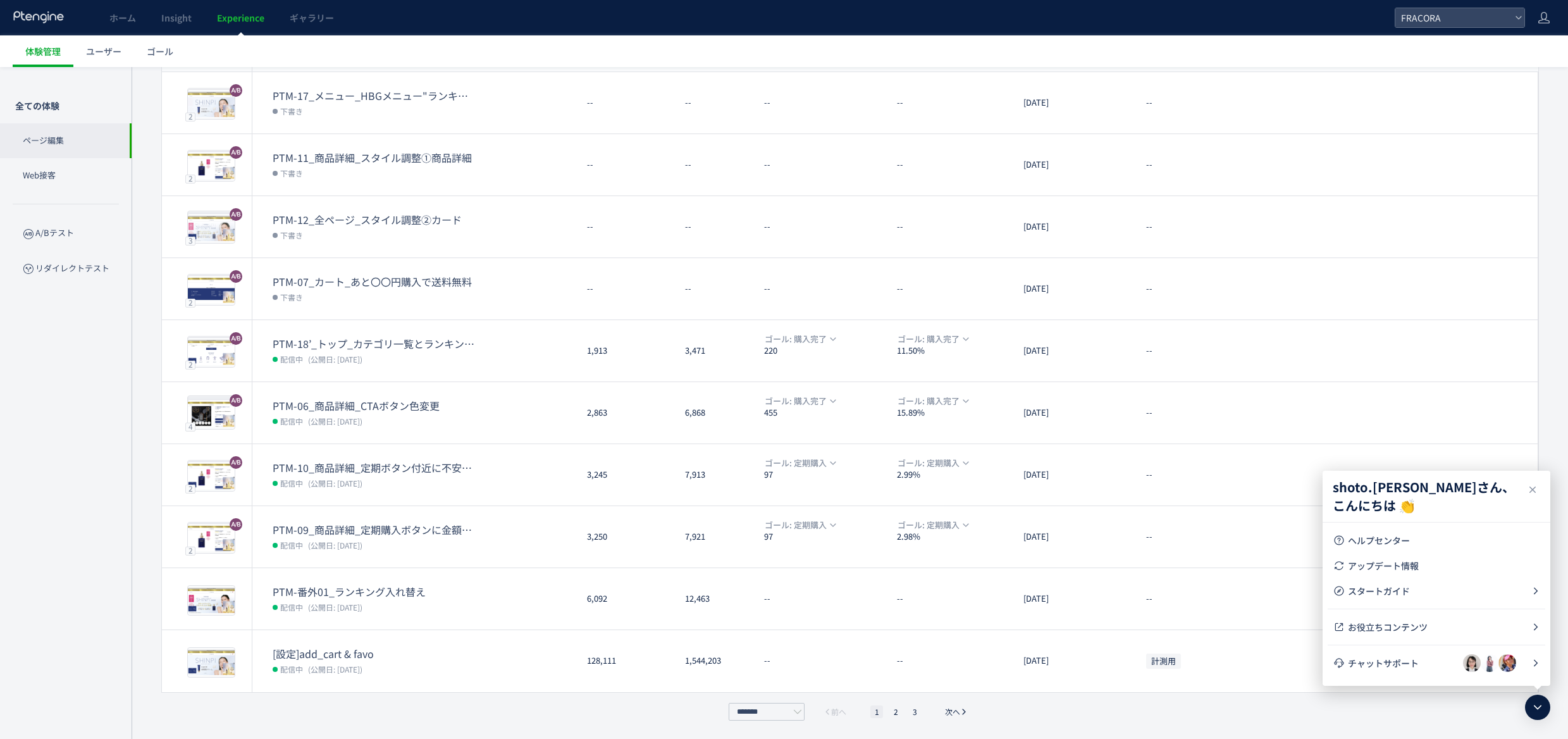
click at [1360, 709] on div "******* 前へ 1 2 3 次へ" at bounding box center [850, 711] width 1378 height 18
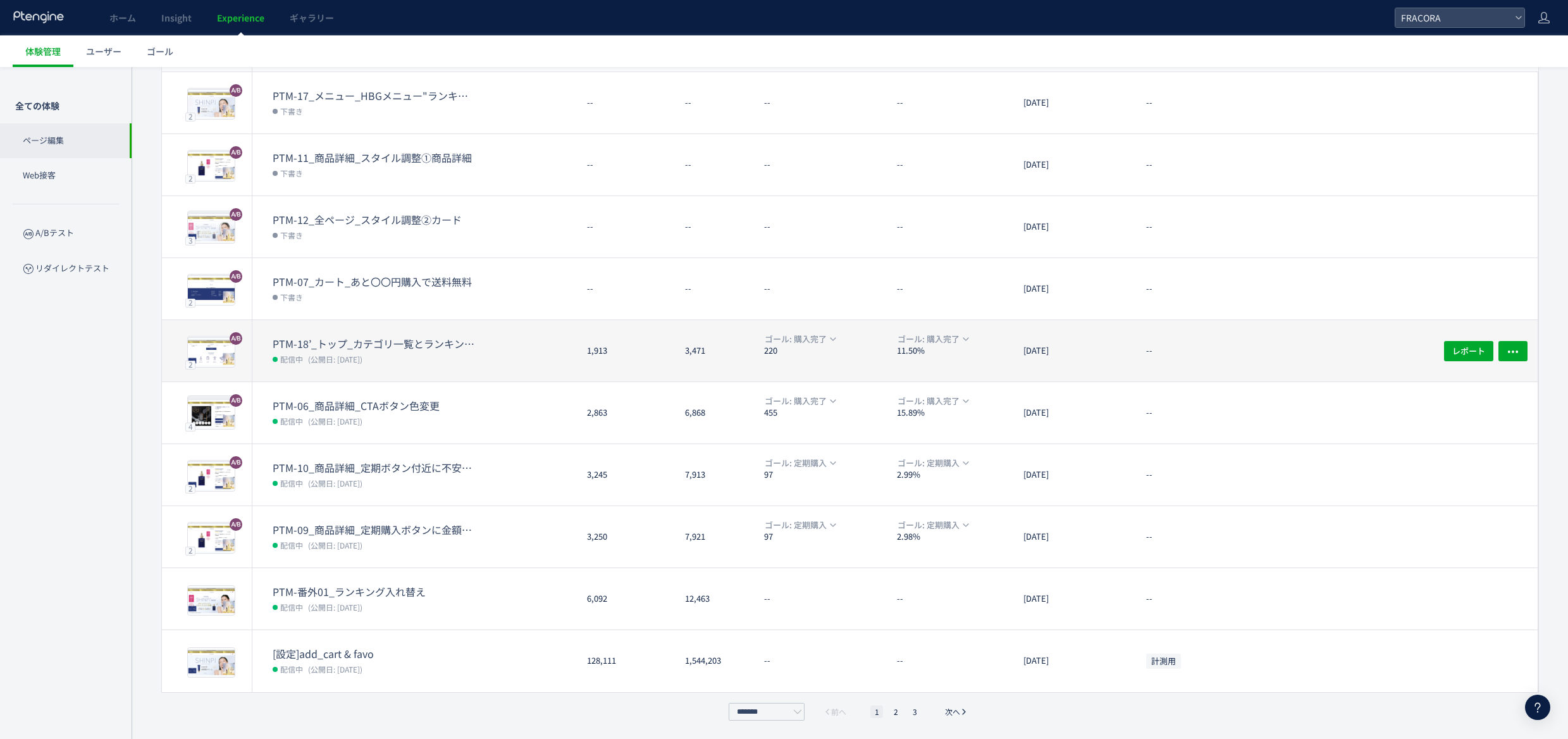
scroll to position [0, 0]
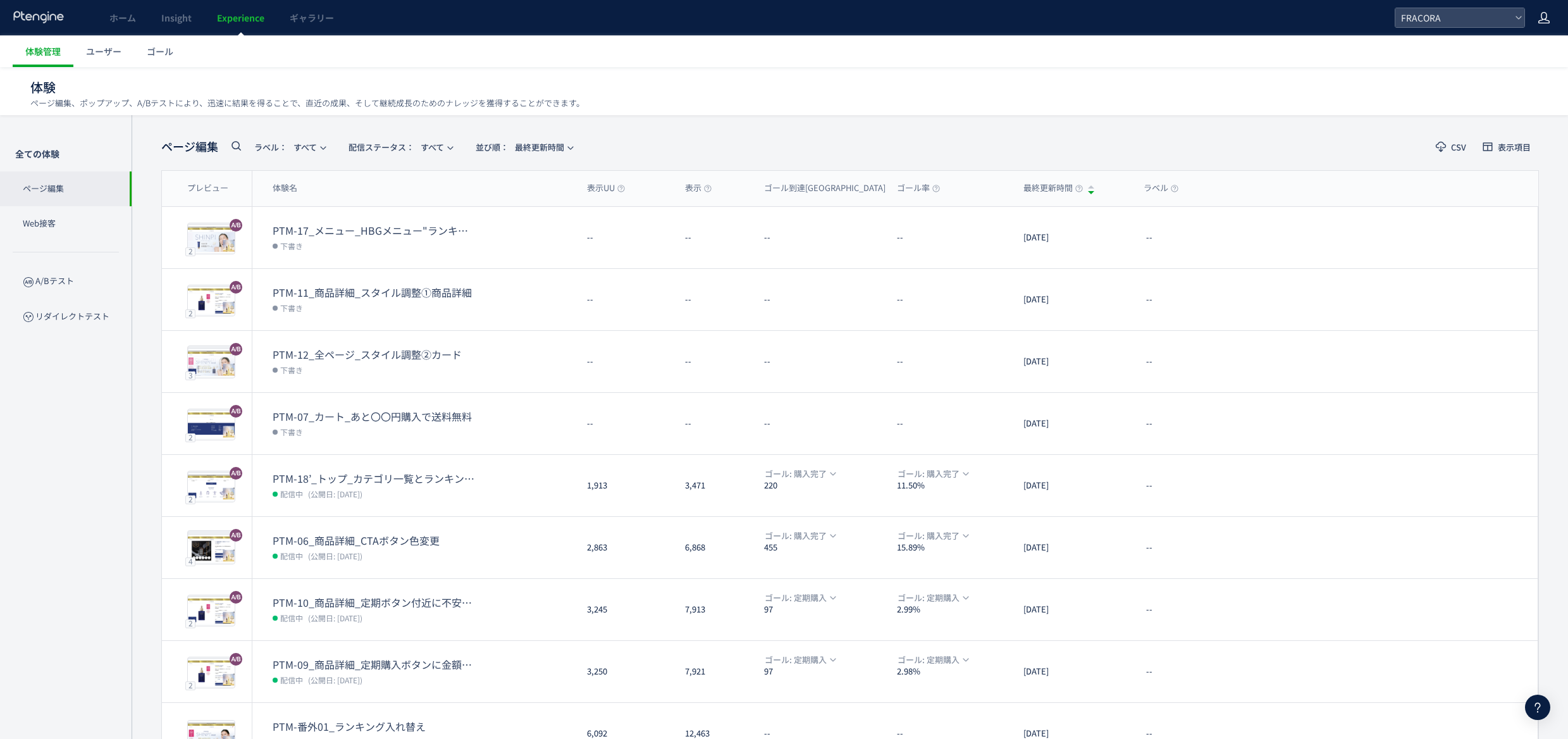
click at [1539, 19] on icon at bounding box center [1543, 18] width 13 height 13
click at [1527, 48] on span "アカウント設定" at bounding box center [1511, 49] width 62 height 13
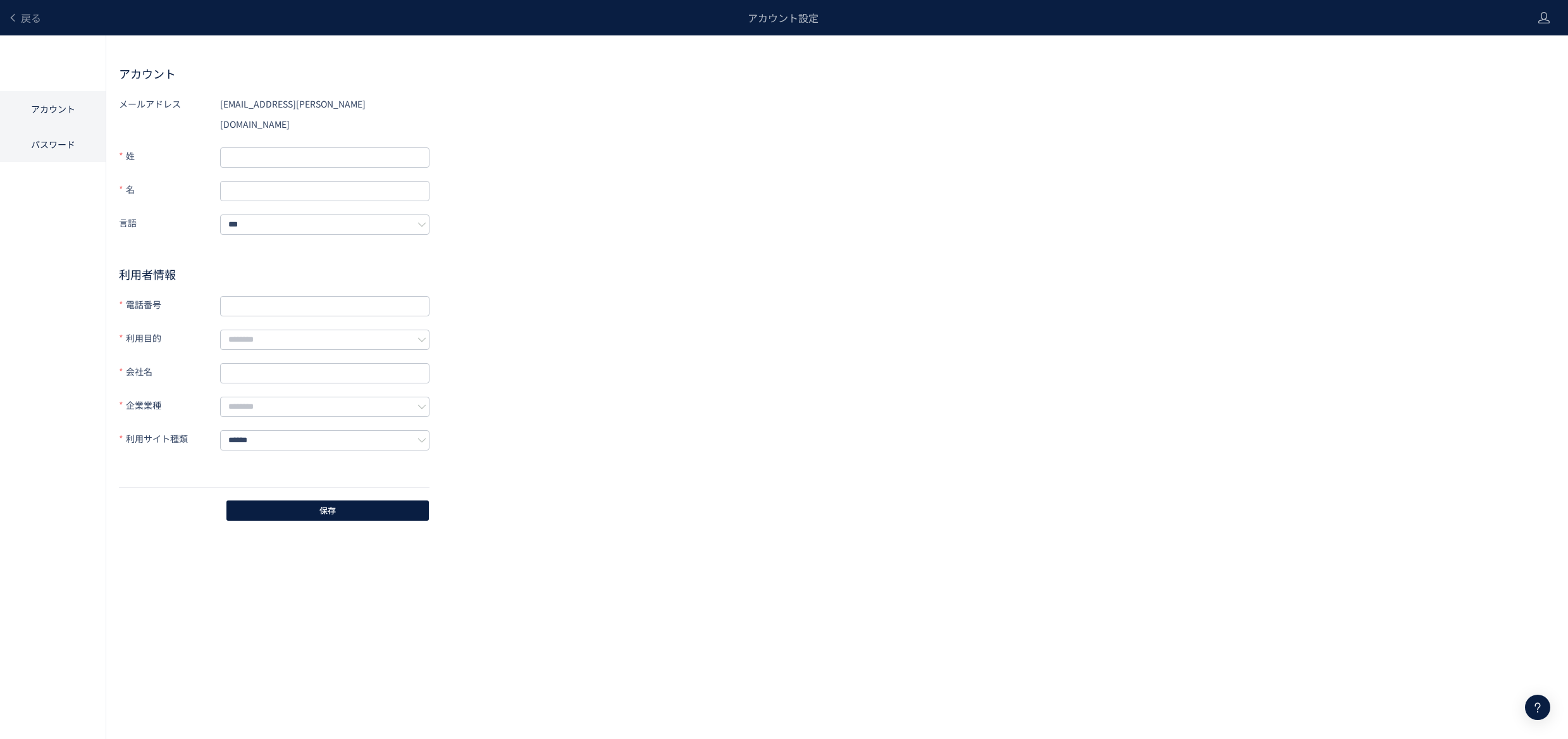
click at [63, 154] on li "パスワード" at bounding box center [52, 144] width 105 height 35
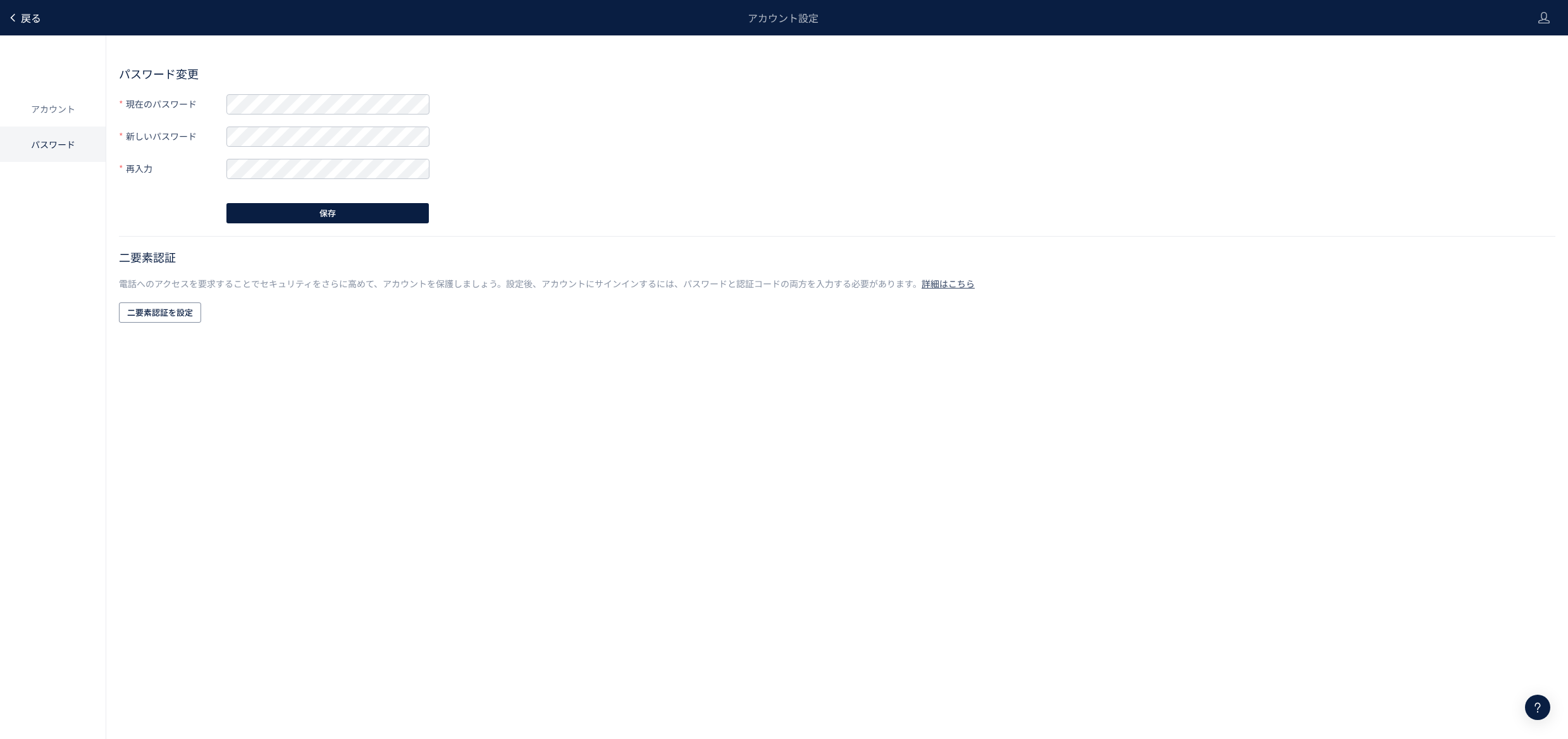
click at [29, 22] on span "戻る" at bounding box center [31, 17] width 21 height 15
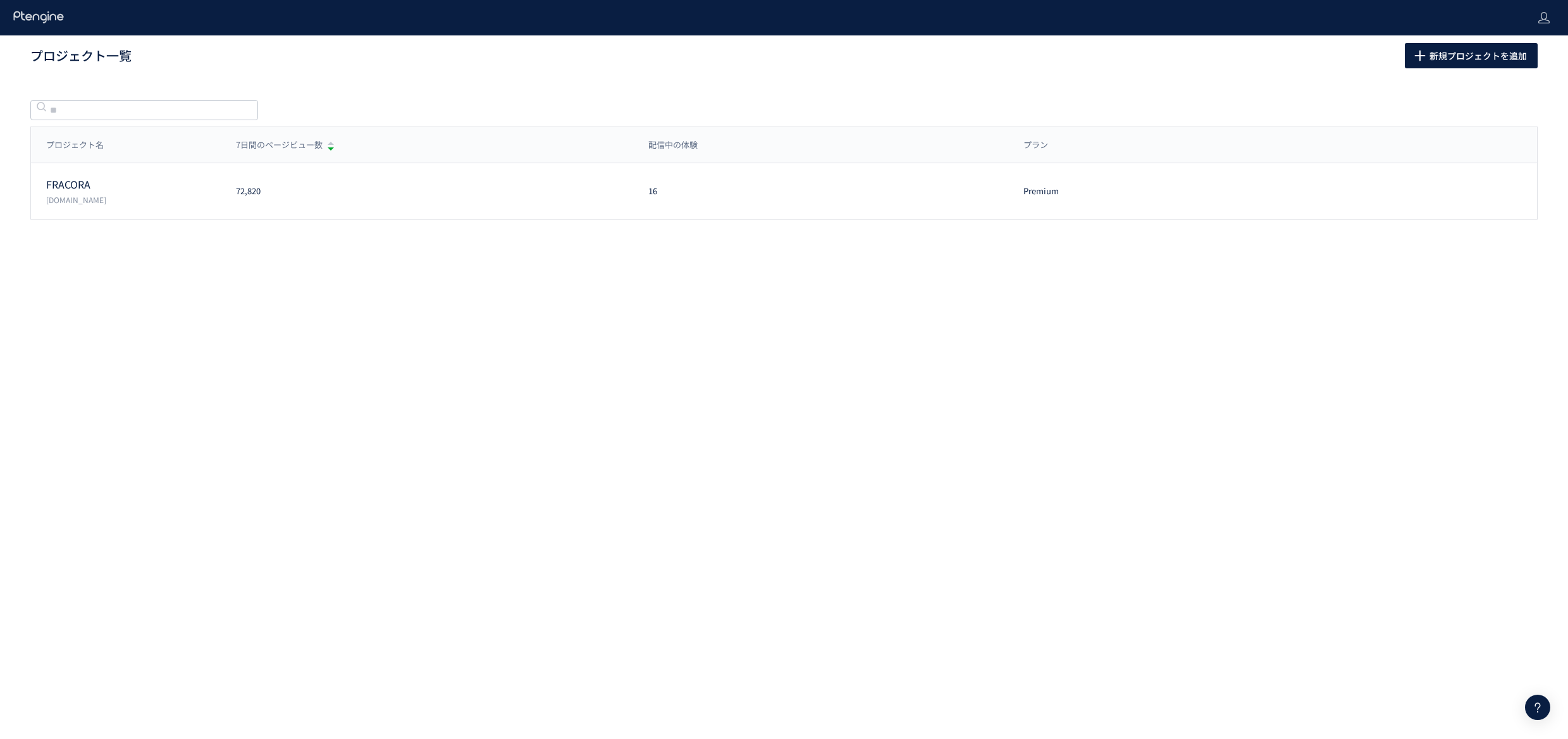
click at [29, 22] on icon at bounding box center [38, 17] width 52 height 13
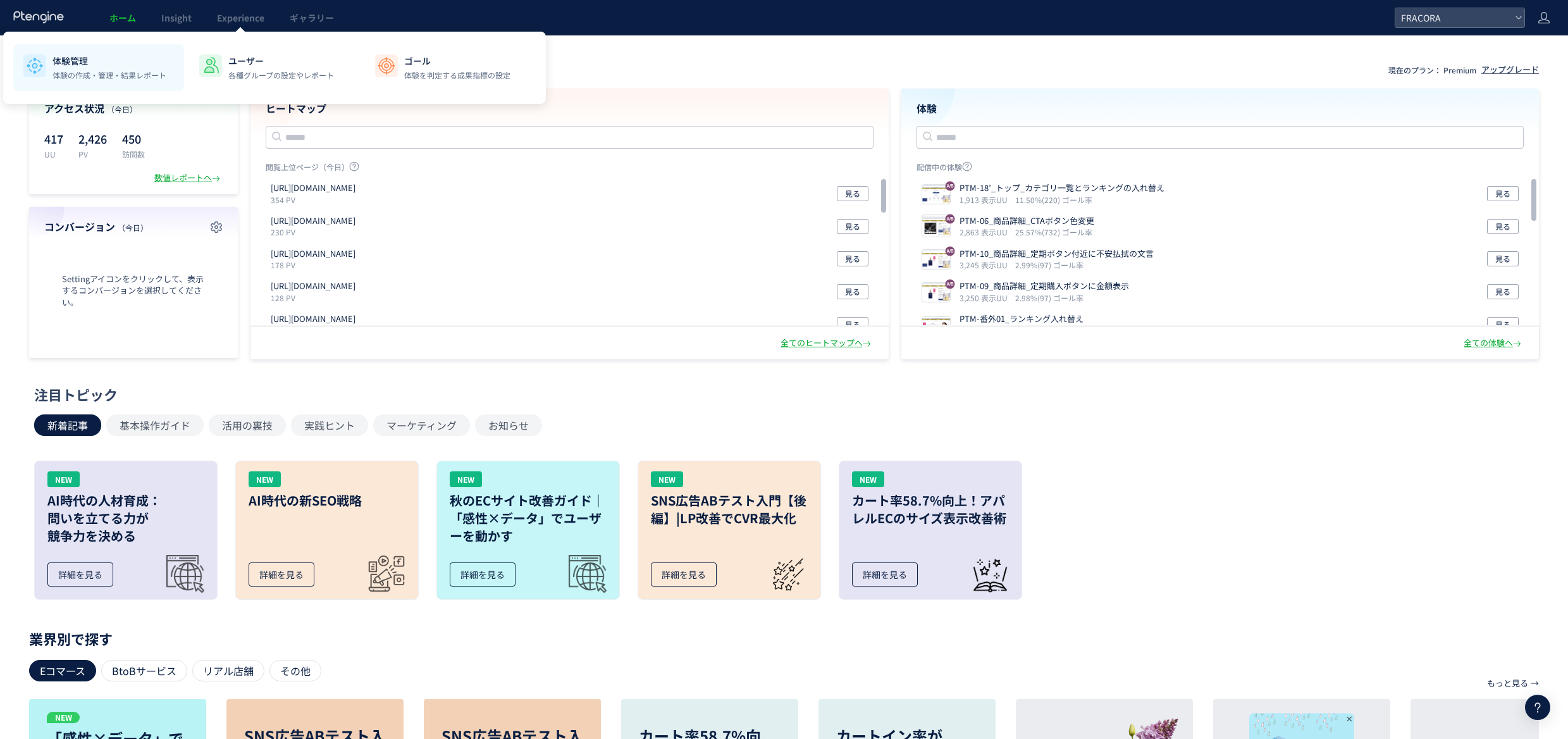
click at [113, 71] on p "体験の作成・管理・結果レポート" at bounding box center [109, 76] width 114 height 12
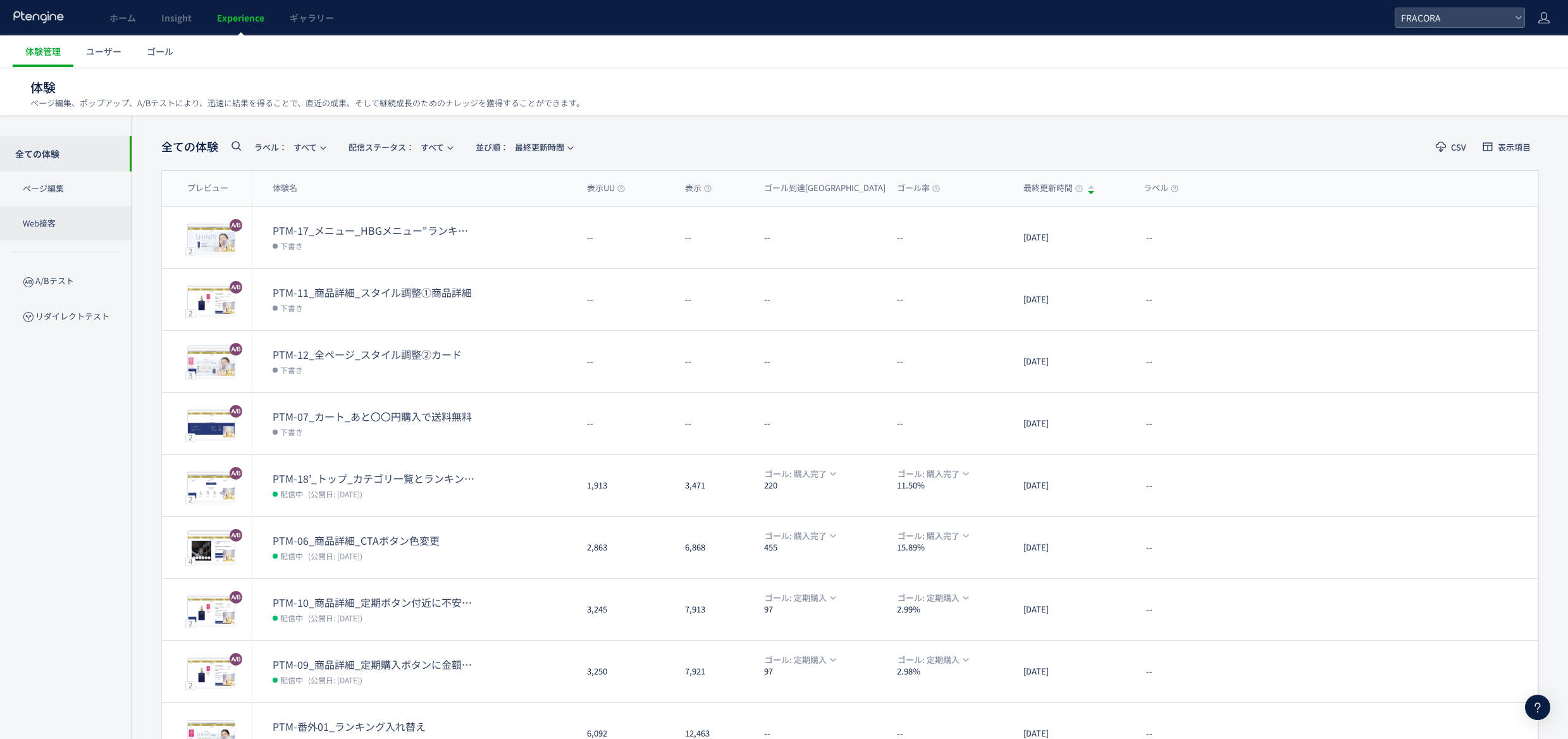
click at [87, 229] on p "Web接客" at bounding box center [66, 223] width 132 height 34
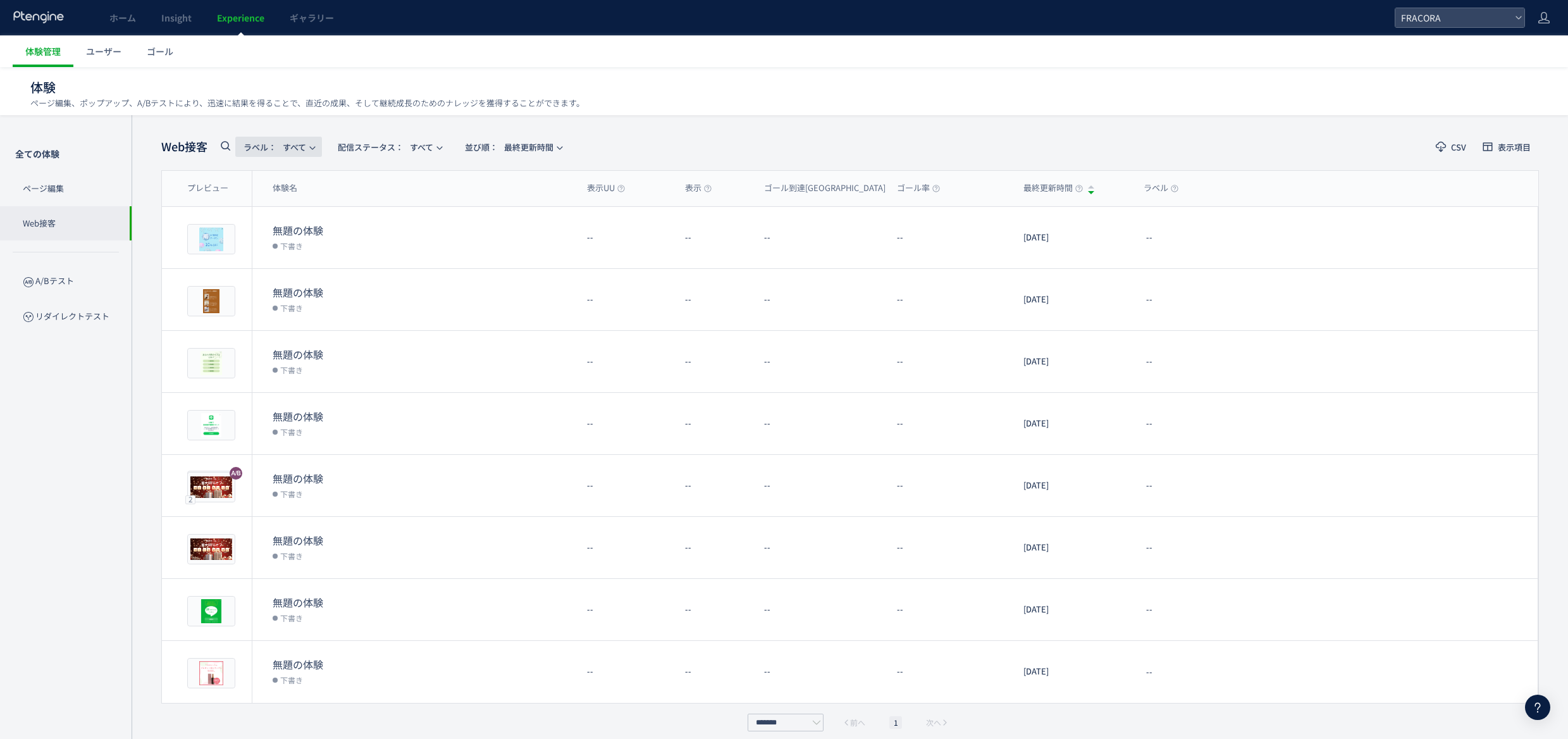
click at [314, 147] on use "button" at bounding box center [312, 148] width 6 height 3
click at [628, 164] on div "Web接客 ラベル： すべて 配信ステータス​： すべて 並び順： 最終更新時間 CSV 表示項目 プレビュー 体験名 表示UU 表示 ゴール到達UU ゴール…" at bounding box center [850, 433] width 1378 height 597
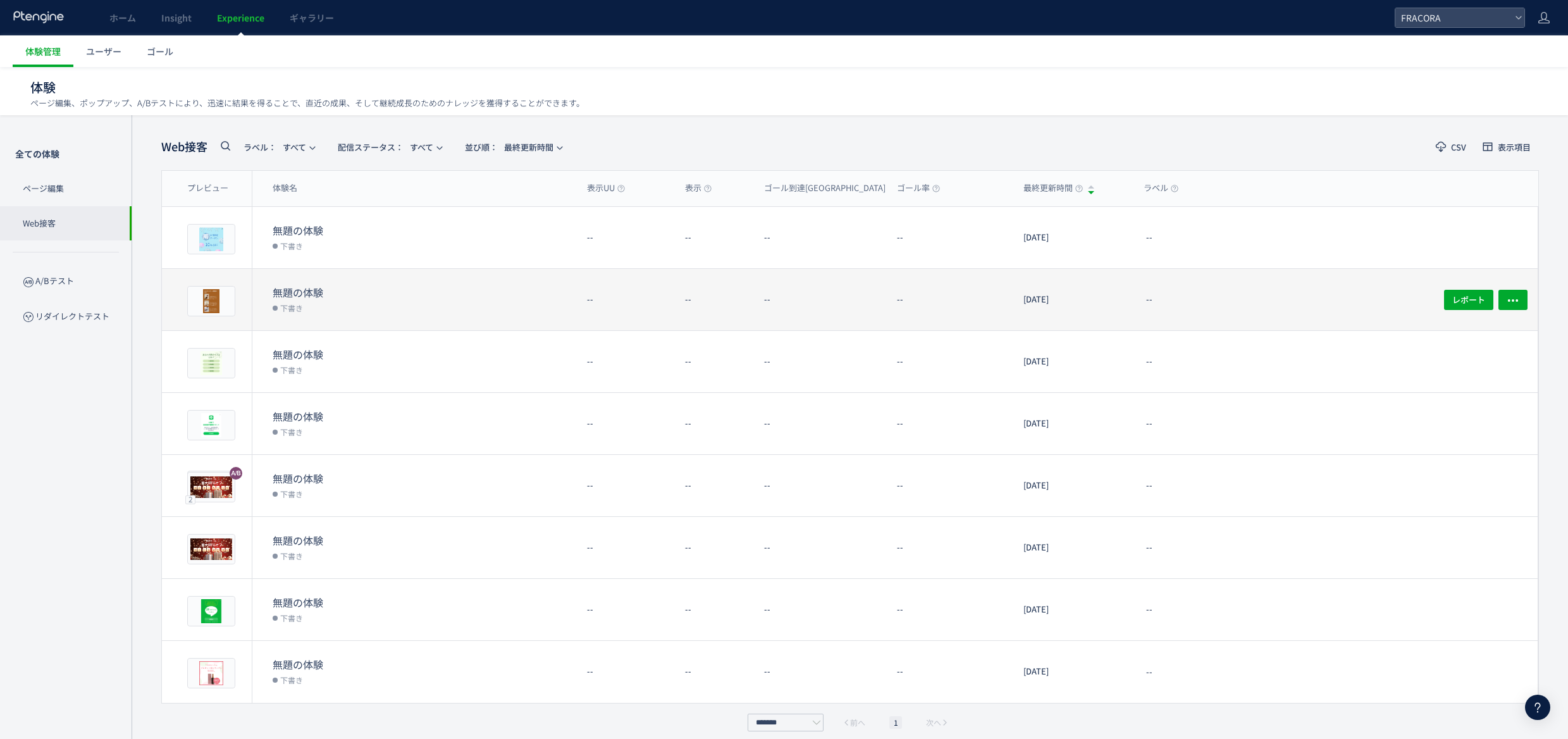
click at [262, 319] on div "無題の体験 下書き" at bounding box center [414, 300] width 324 height 61
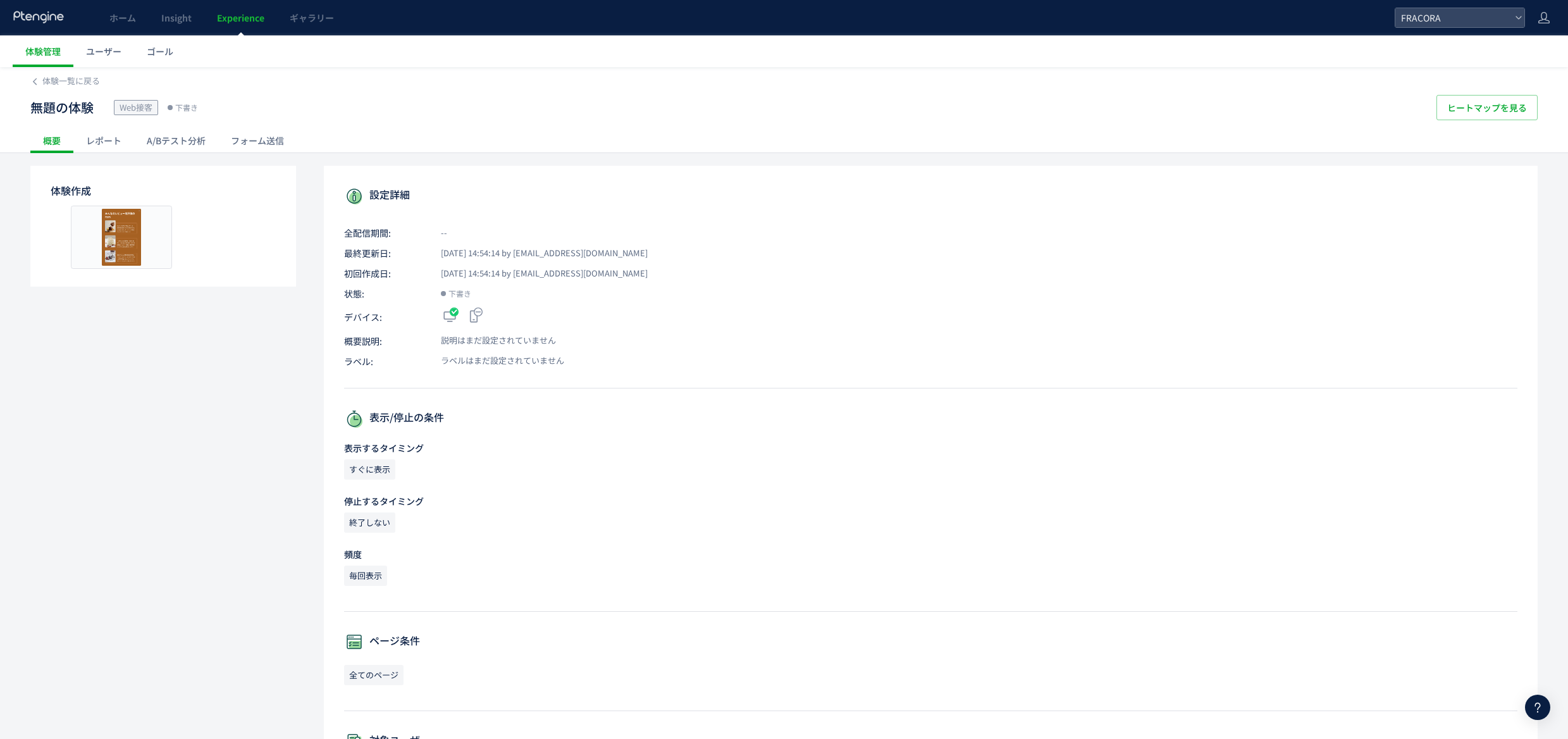
click at [199, 146] on div "A/Bテスト分析" at bounding box center [175, 141] width 84 height 26
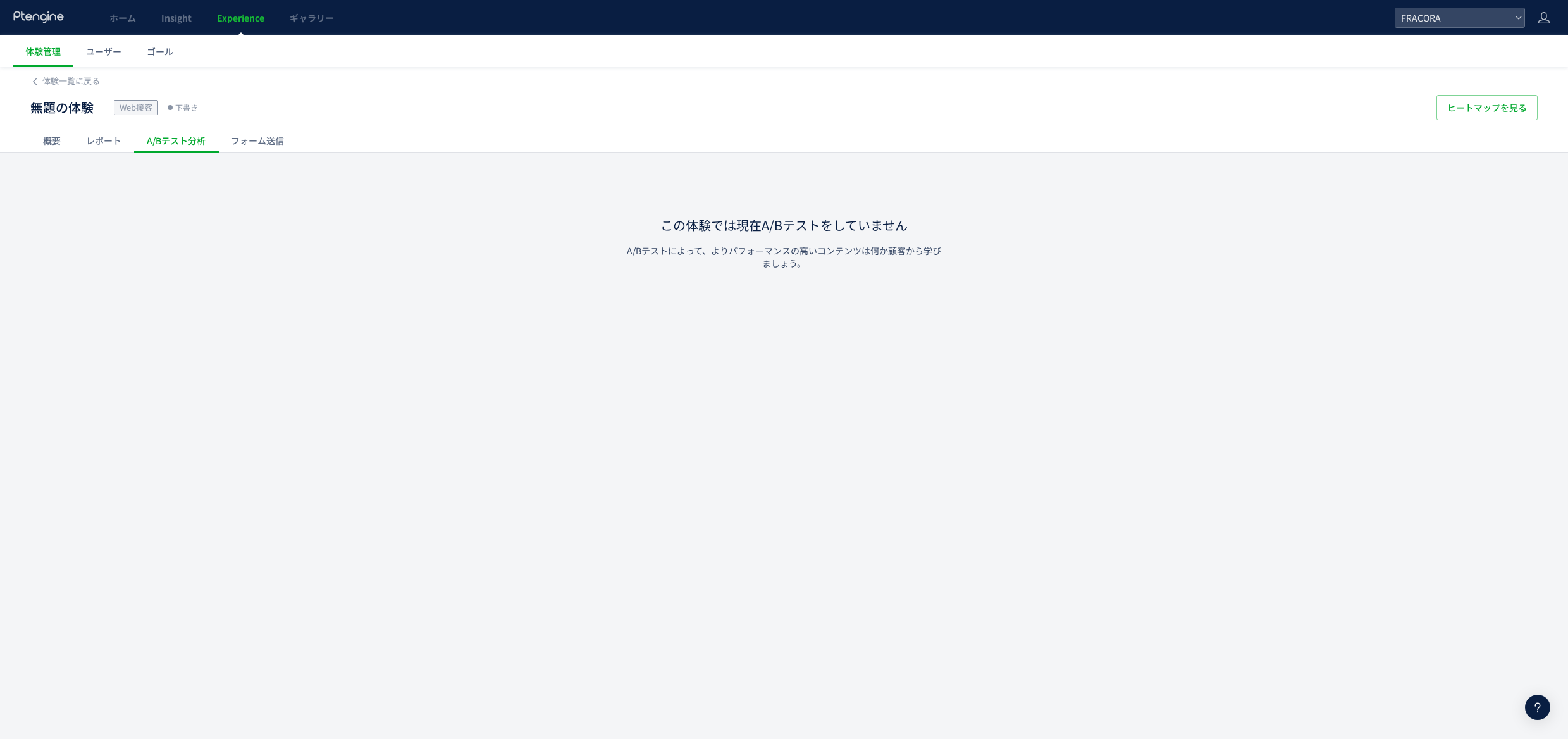
click at [117, 138] on div "レポート" at bounding box center [103, 141] width 61 height 26
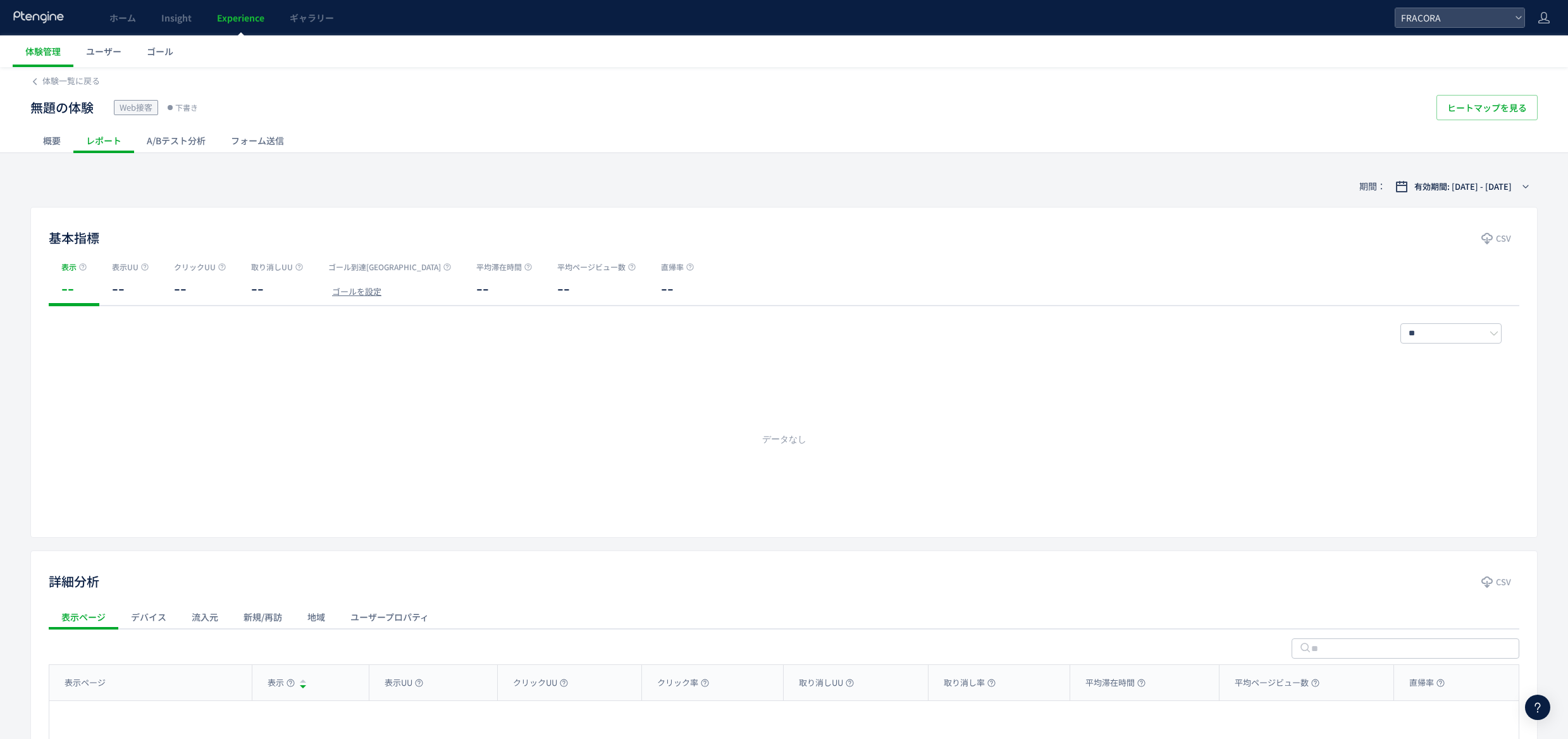
click at [49, 138] on div "概要" at bounding box center [52, 141] width 43 height 26
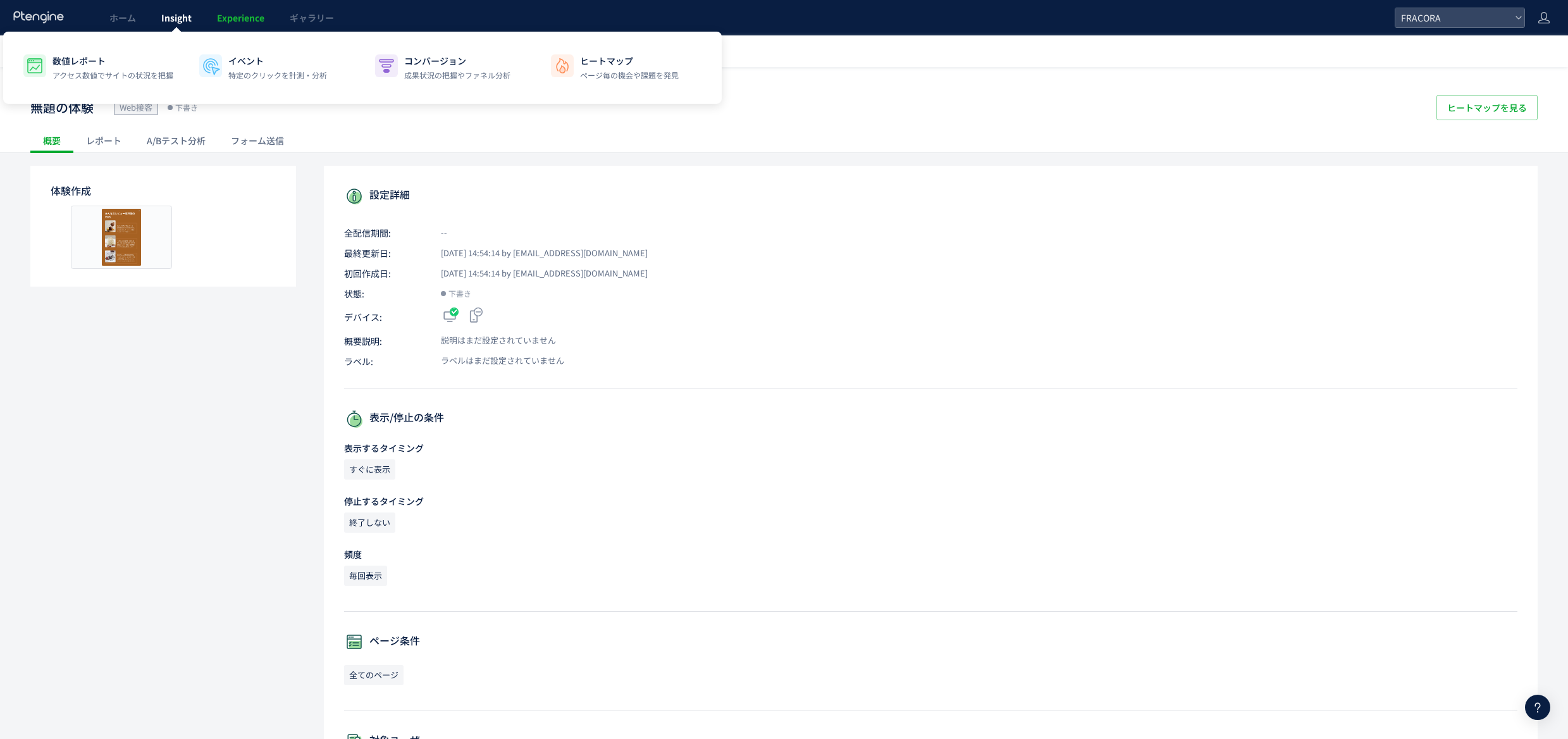
click at [177, 21] on span "Insight" at bounding box center [176, 18] width 31 height 13
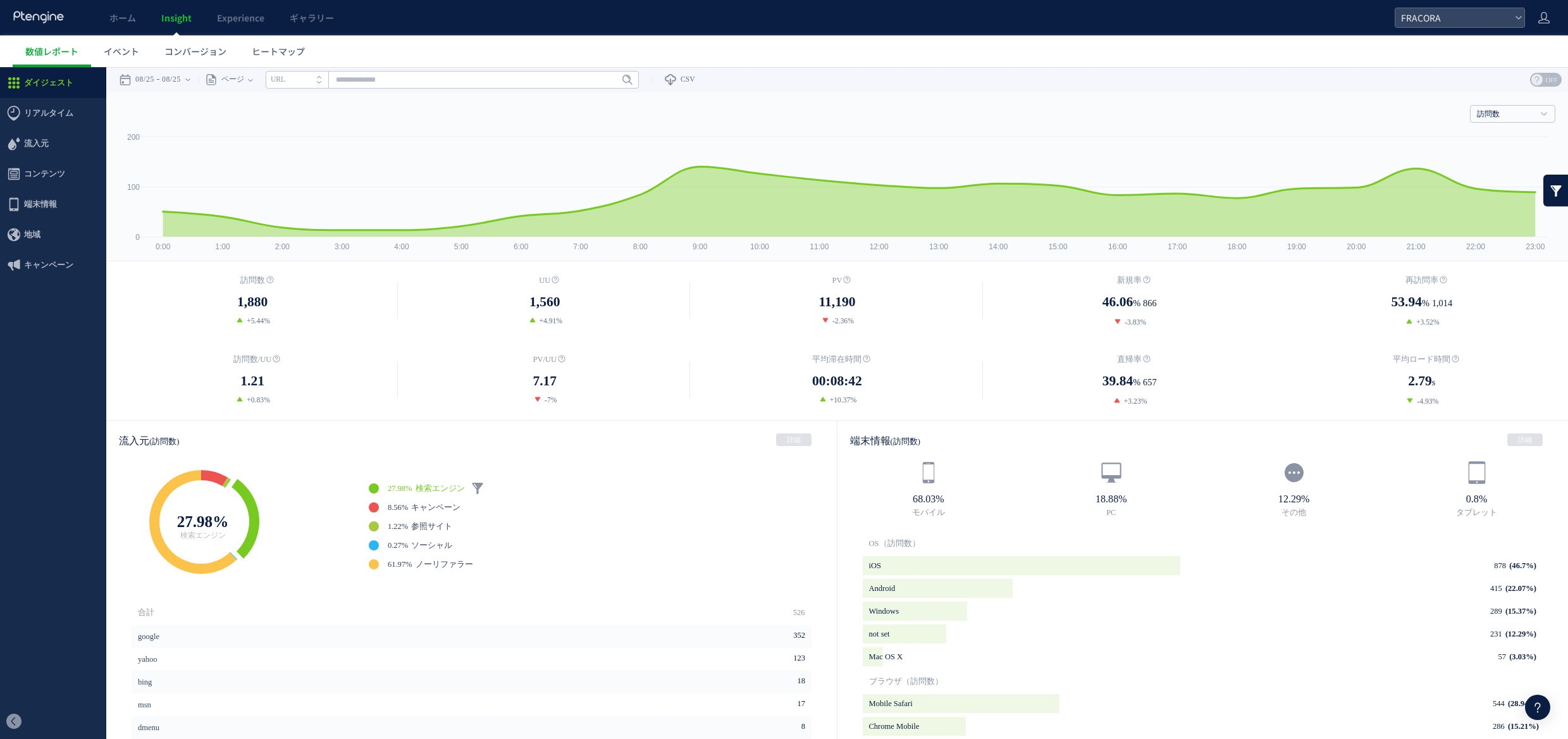
click at [123, 298] on dd "1,880" at bounding box center [252, 302] width 293 height 21
click at [43, 203] on span "端末情報" at bounding box center [39, 204] width 33 height 31
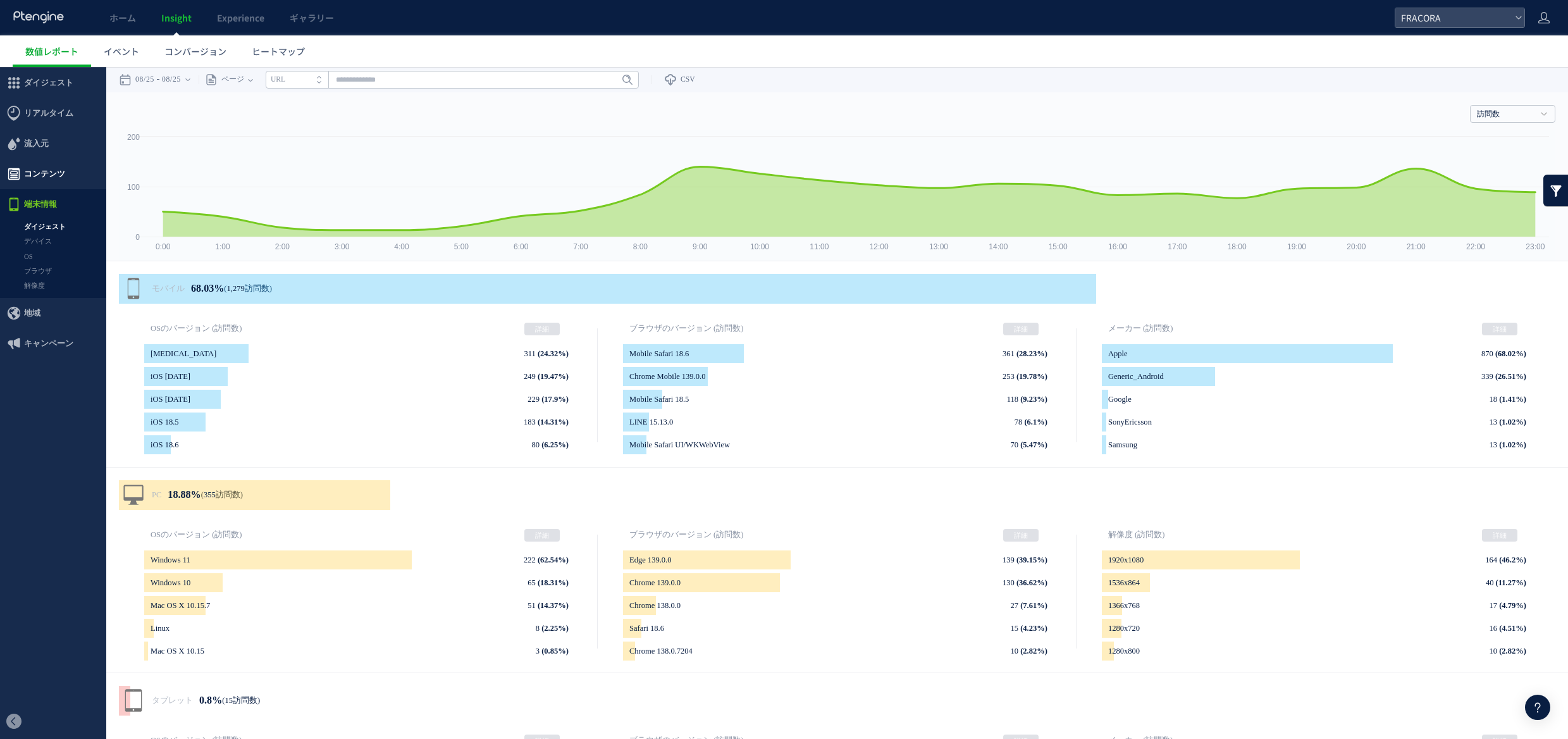
click at [45, 175] on span "コンテンツ" at bounding box center [44, 173] width 41 height 31
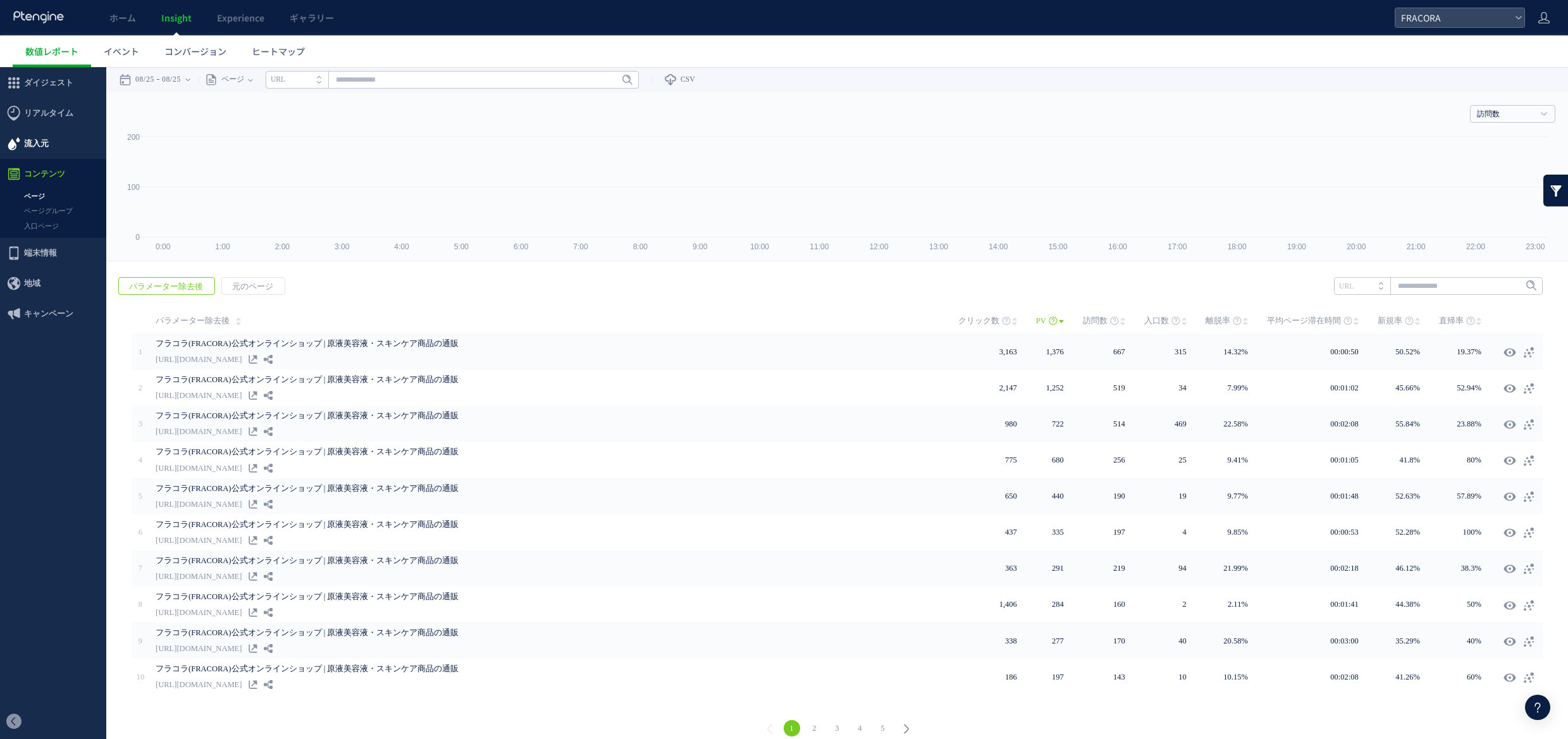
click at [45, 142] on div at bounding box center [784, 370] width 1568 height 739
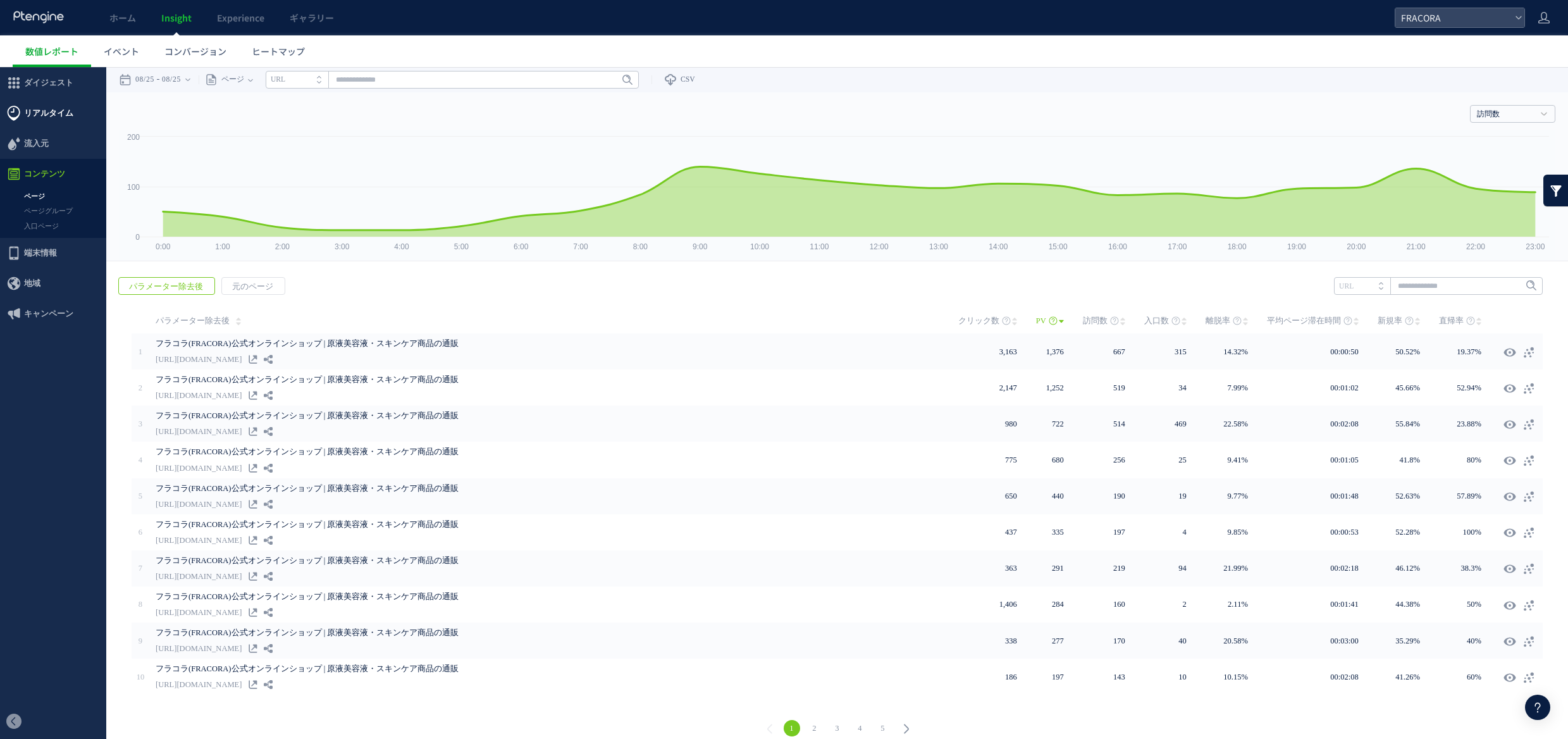
click at [51, 117] on span "リアルタイム" at bounding box center [48, 113] width 49 height 31
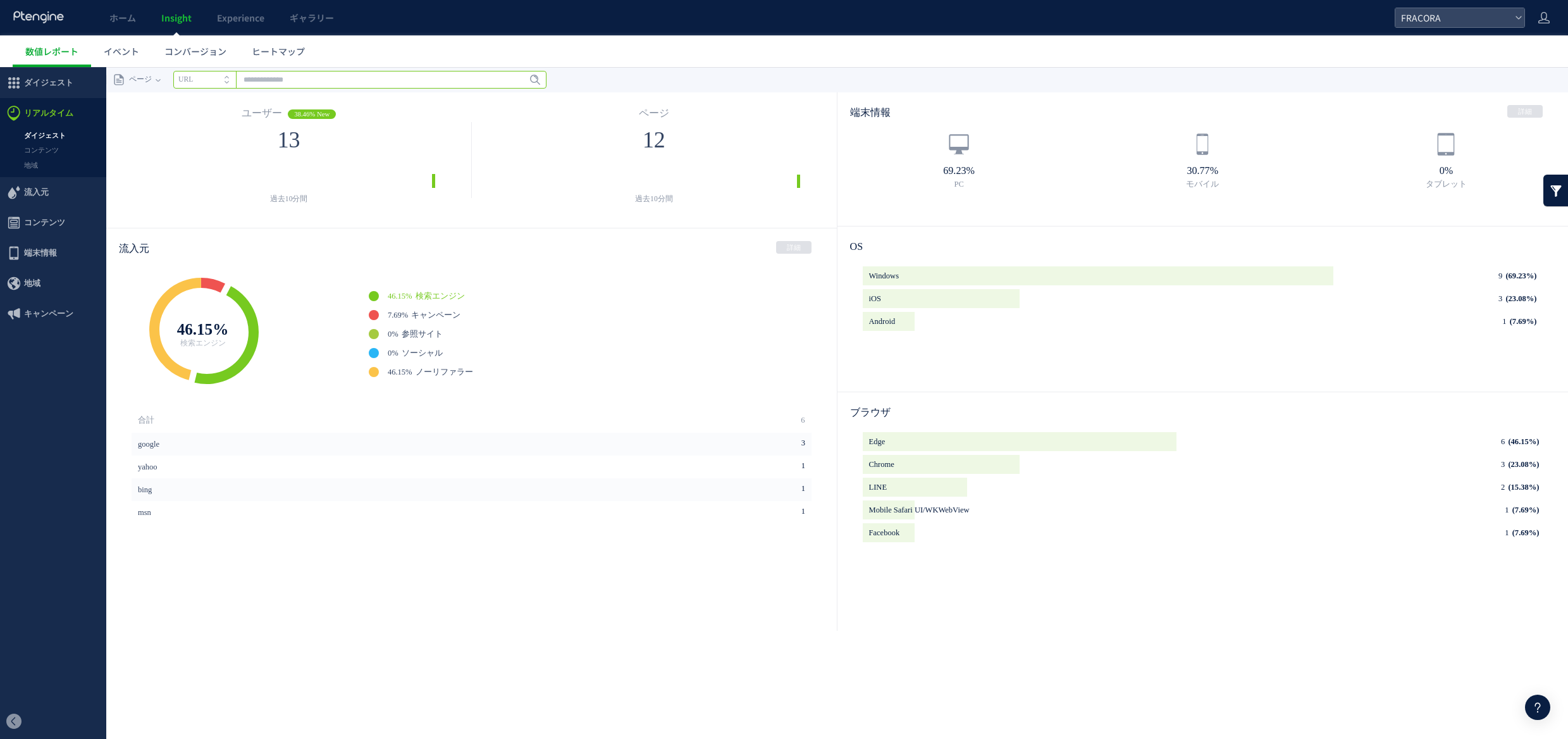
click at [266, 79] on input "text" at bounding box center [359, 80] width 373 height 18
click at [201, 114] on div "ユーザー 38.46% New" at bounding box center [289, 109] width 301 height 34
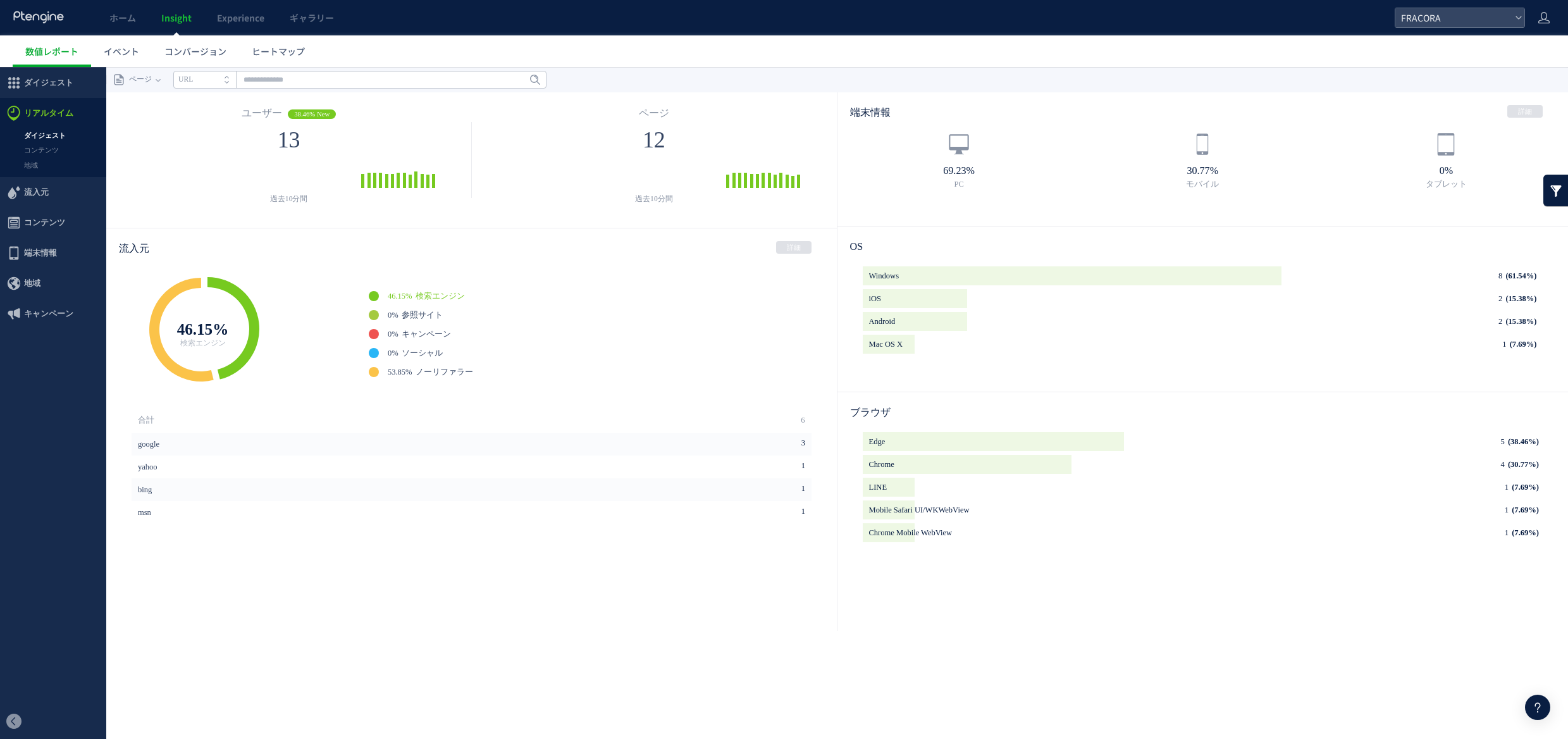
click at [407, 573] on div "google 3 yahoo 1 bing 1 1" at bounding box center [474, 523] width 684 height 182
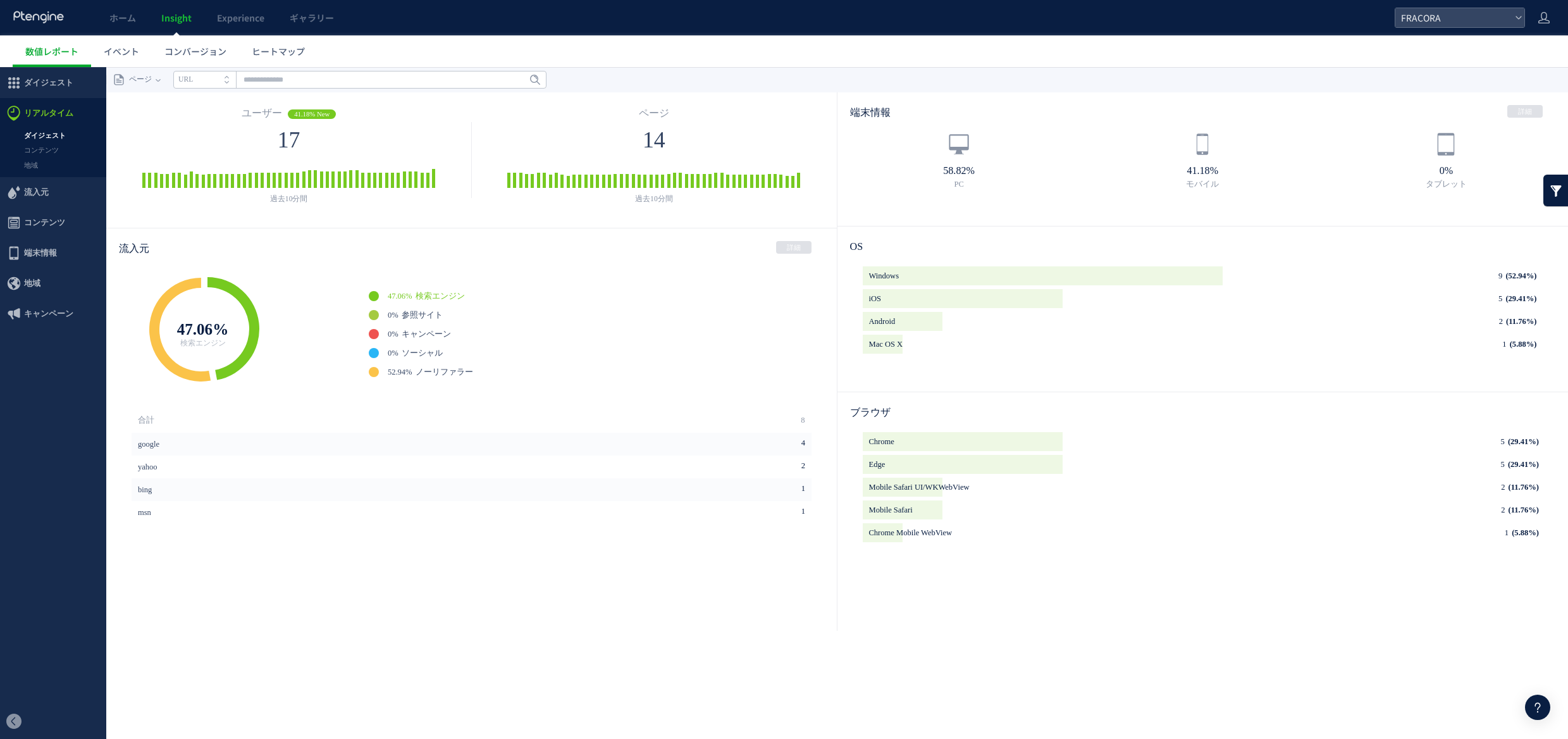
click at [697, 571] on div "google 4 yahoo 2 bing 1 1" at bounding box center [474, 523] width 684 height 182
click at [126, 15] on span "ホーム" at bounding box center [122, 18] width 27 height 13
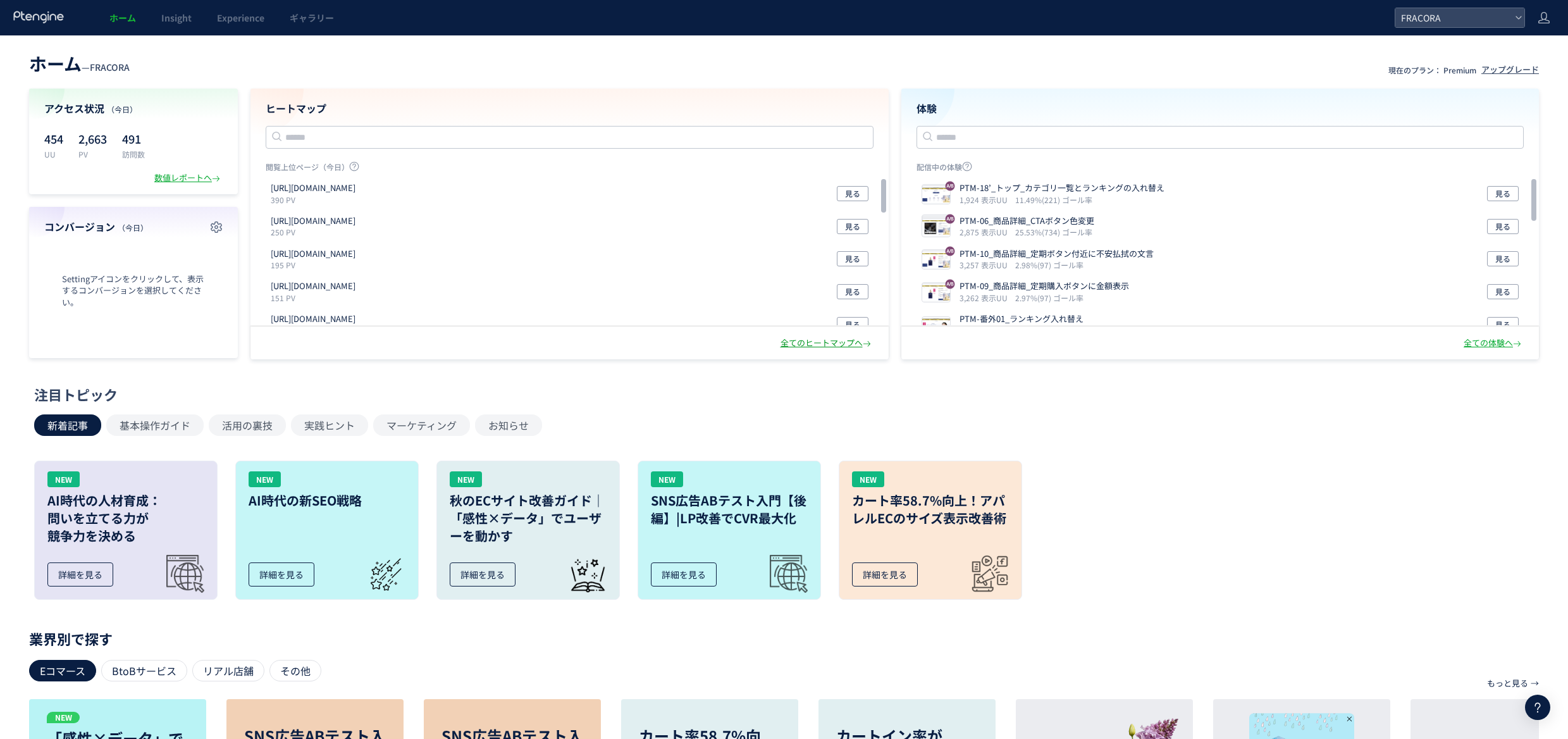
click at [805, 344] on div "全てのヒートマップへ" at bounding box center [826, 343] width 93 height 12
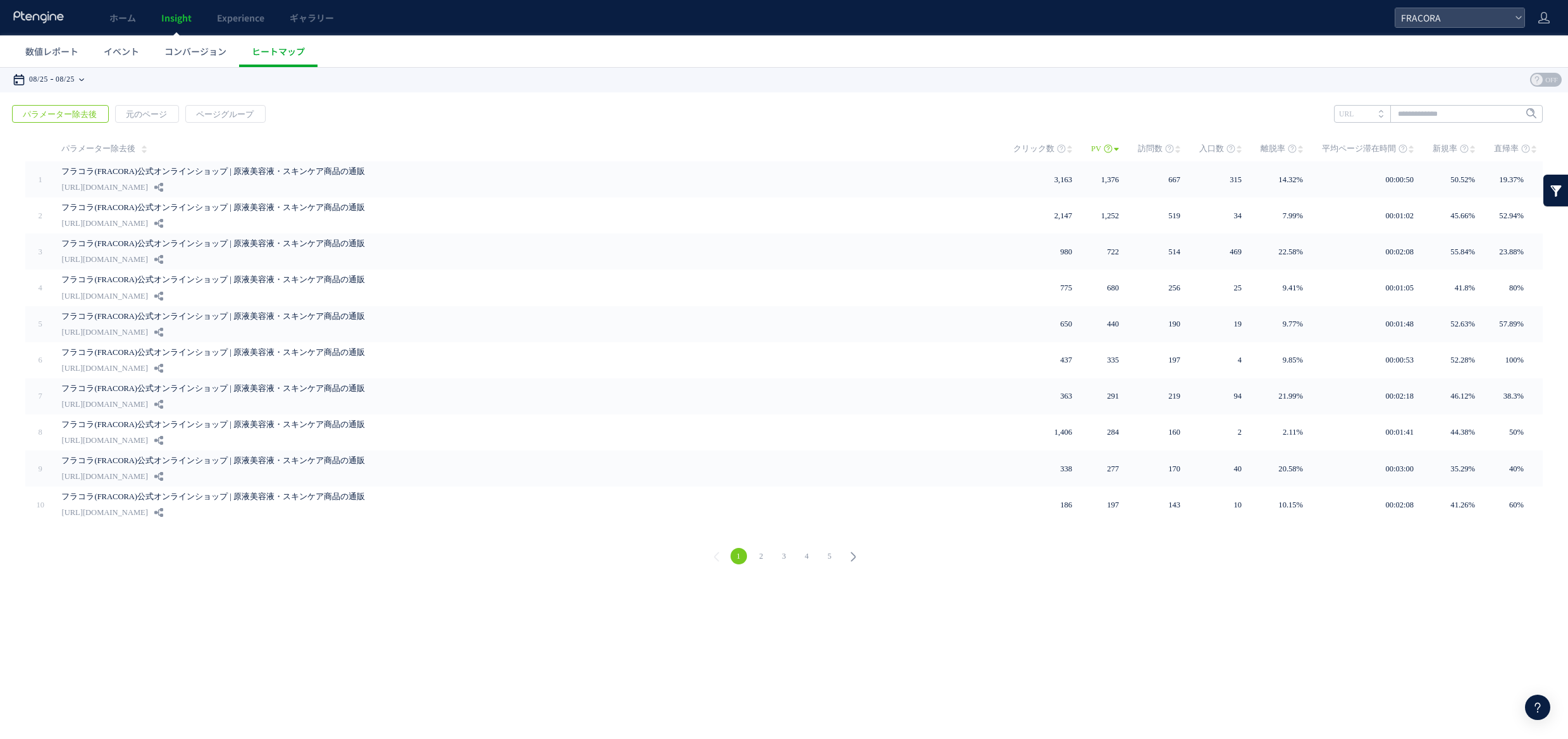
click at [84, 79] on icon at bounding box center [81, 80] width 5 height 3
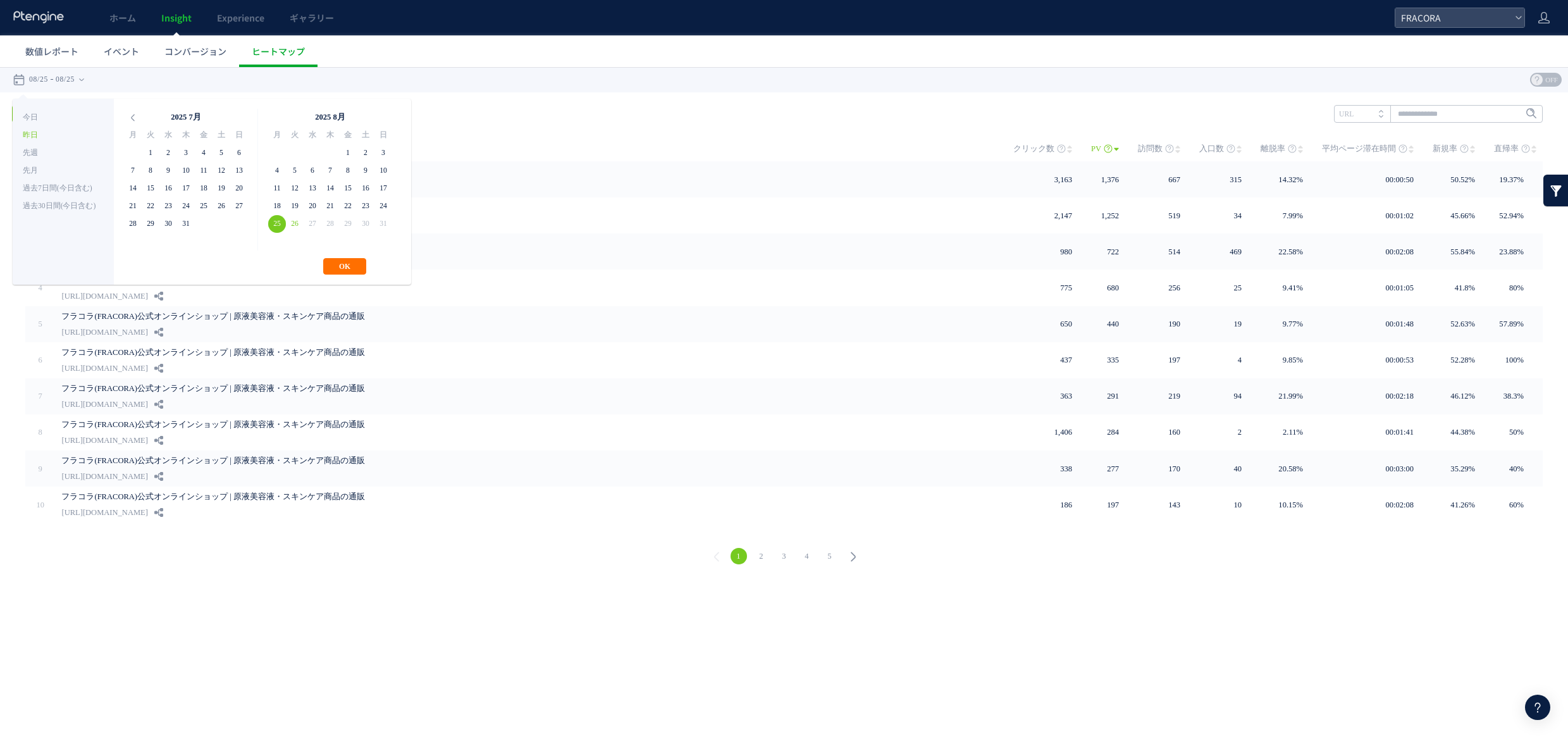
click at [535, 128] on div "戻る パラメーター除去後 元のページ ページグループ 実装" at bounding box center [784, 337] width 1568 height 489
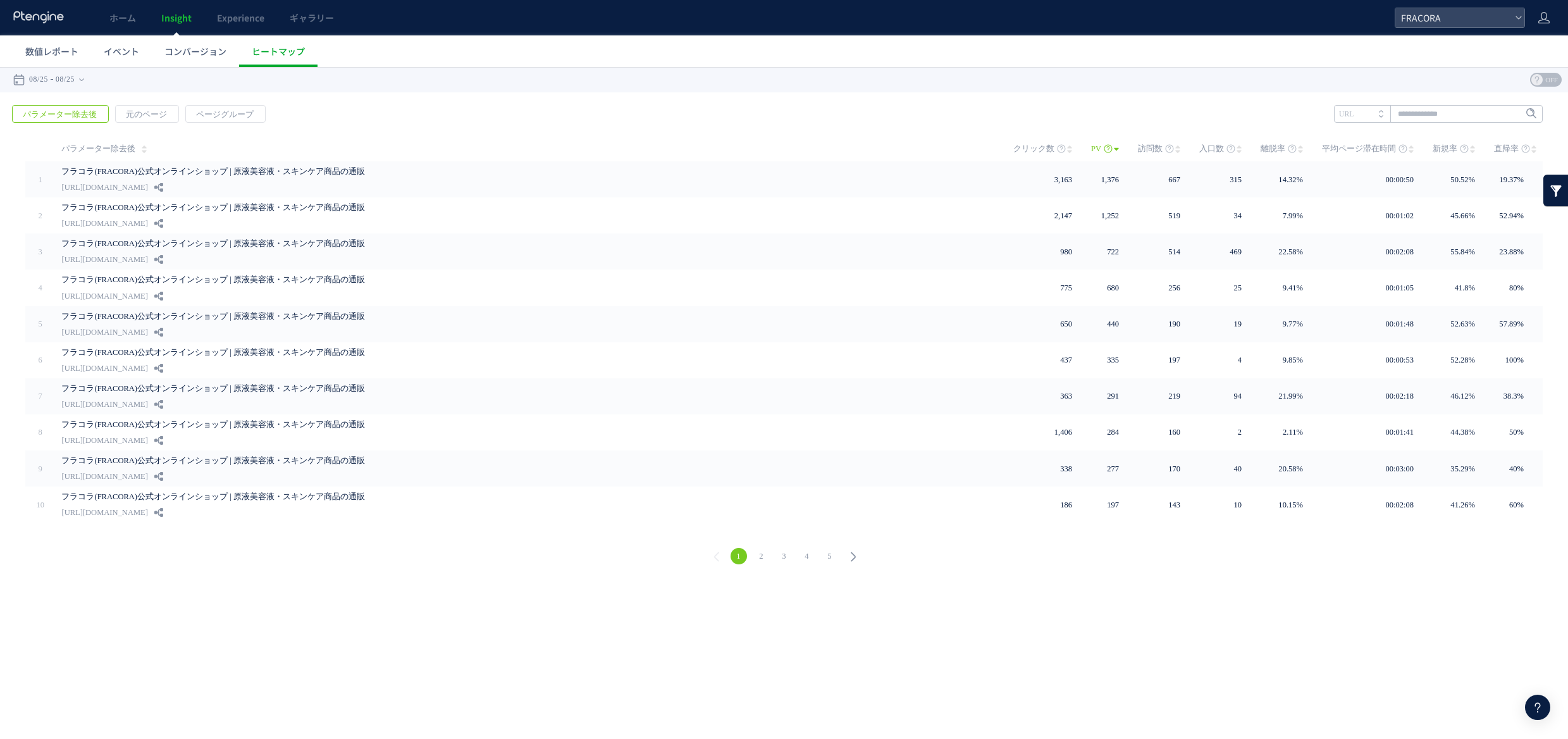
click at [135, 151] on link "パラメーター除去後" at bounding box center [103, 149] width 86 height 26
click at [142, 151] on icon at bounding box center [144, 149] width 5 height 10
click at [166, 148] on td "パラメーター除去後" at bounding box center [525, 149] width 941 height 26
click at [142, 150] on use at bounding box center [144, 149] width 4 height 3
click at [186, 141] on td "パラメーター除去後" at bounding box center [525, 149] width 941 height 26
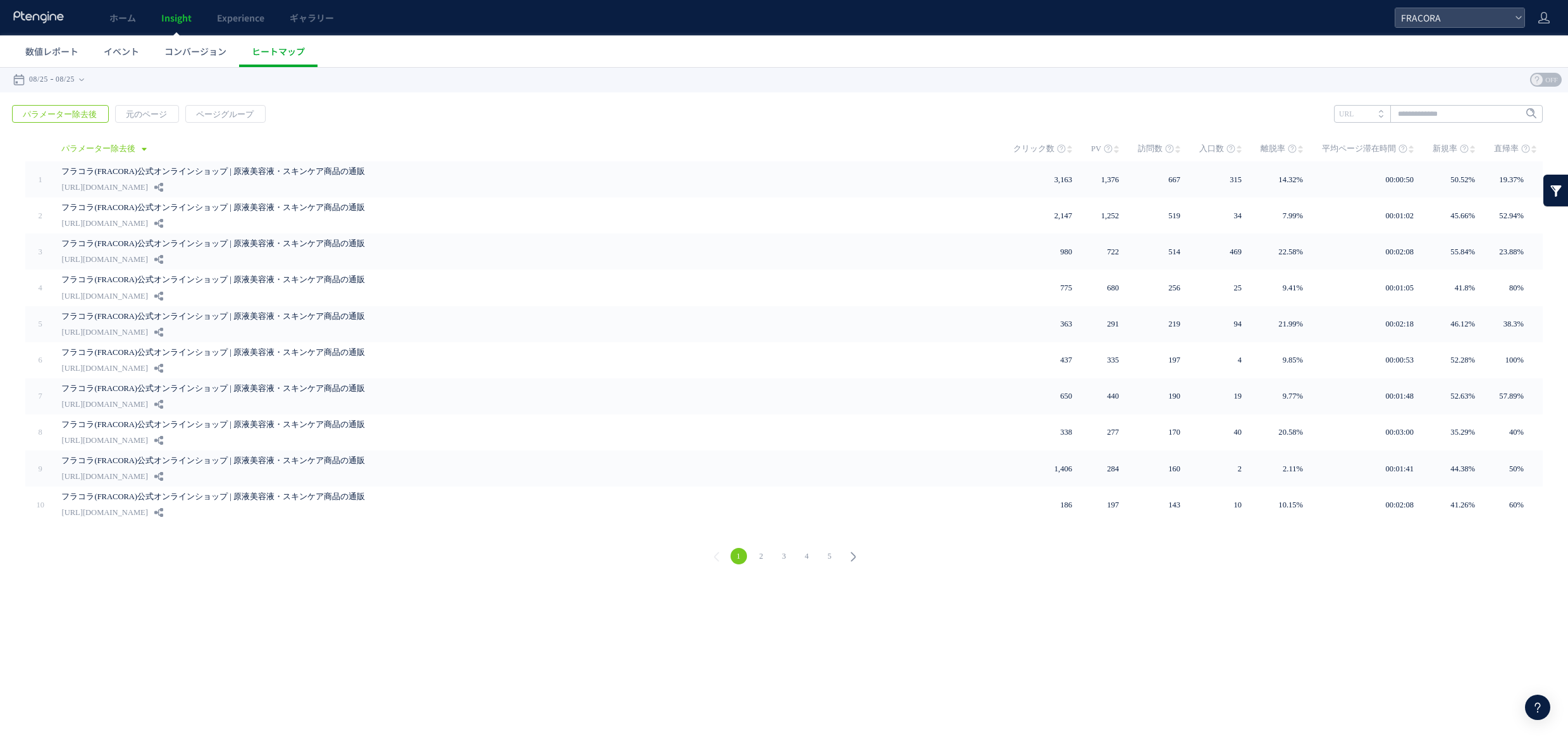
click at [130, 152] on span "パラメーター除去後" at bounding box center [98, 149] width 74 height 26
click at [112, 150] on span "パラメーター除去後" at bounding box center [98, 149] width 74 height 26
click at [137, 116] on span "元のページ" at bounding box center [147, 114] width 61 height 18
click at [268, 580] on html ".cls-1 { fill-rule: evenodd; } .cls-1 { fill: #ececec; } .cls-2 { fill: #929292…" at bounding box center [784, 323] width 1568 height 513
